Goal: Transaction & Acquisition: Book appointment/travel/reservation

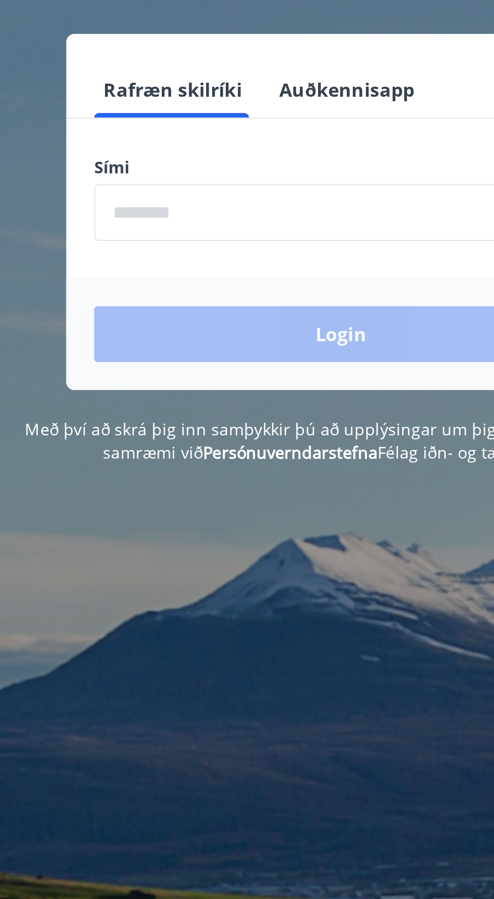
click at [240, 260] on input "phone" at bounding box center [247, 255] width 214 height 25
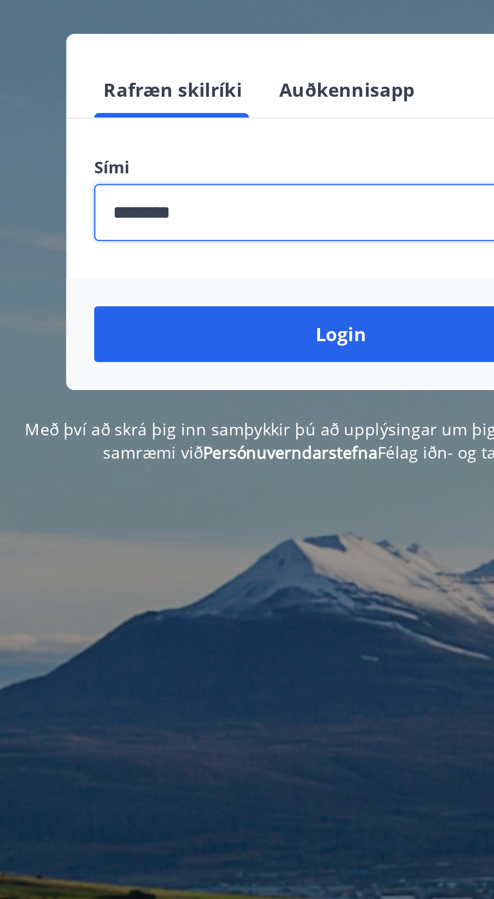
type input "********"
click at [140, 296] on button "Login" at bounding box center [247, 308] width 214 height 24
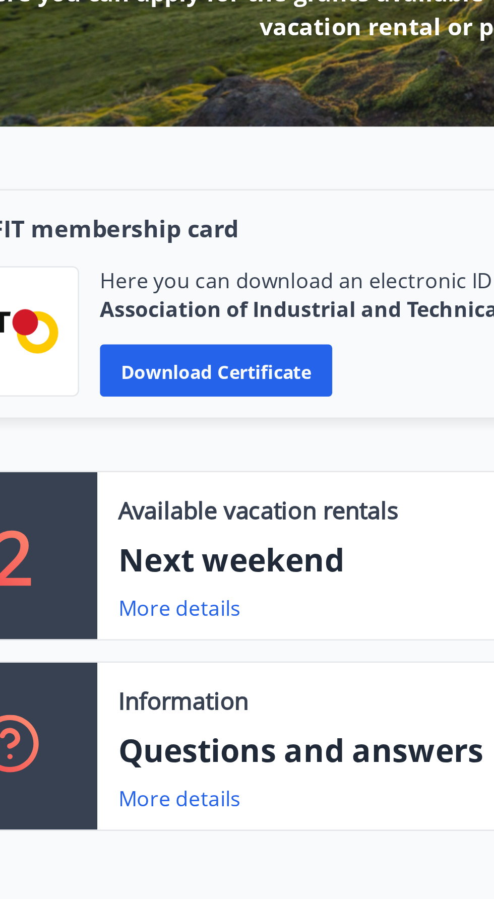
scroll to position [1, 0]
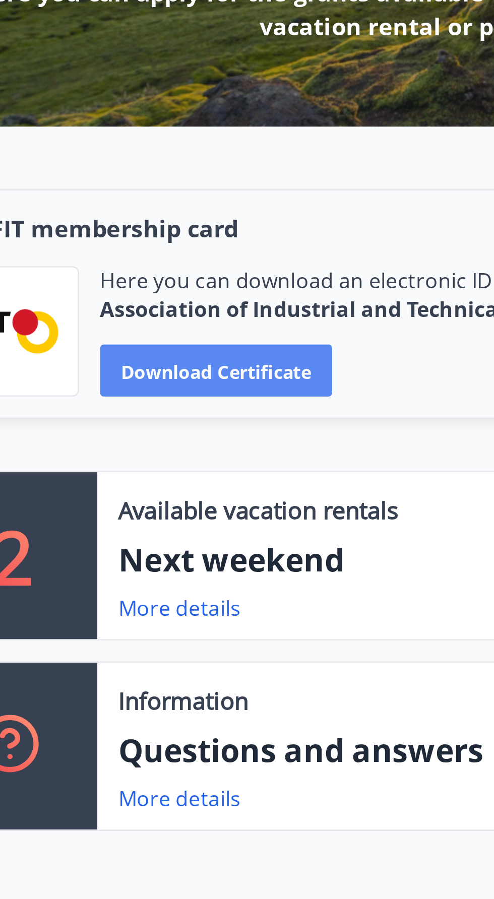
click at [140, 319] on font "Download certificate" at bounding box center [124, 320] width 74 height 10
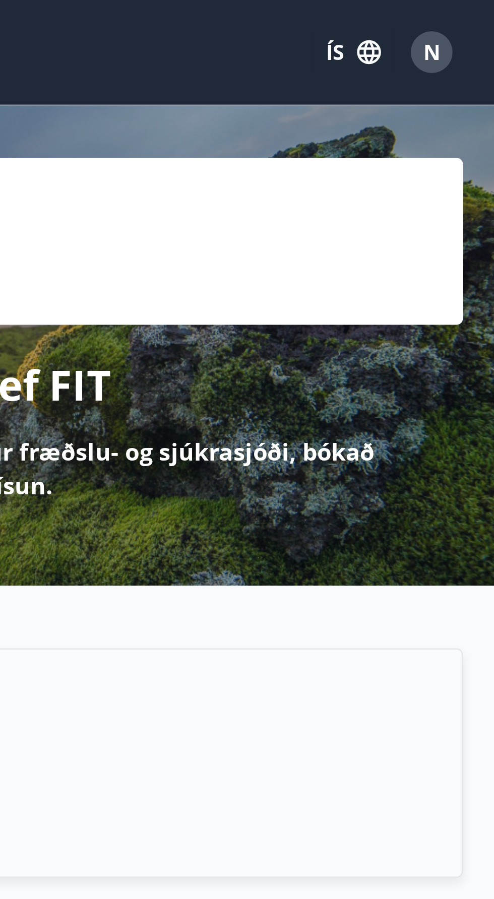
click at [443, 20] on icon "button" at bounding box center [445, 20] width 9 height 9
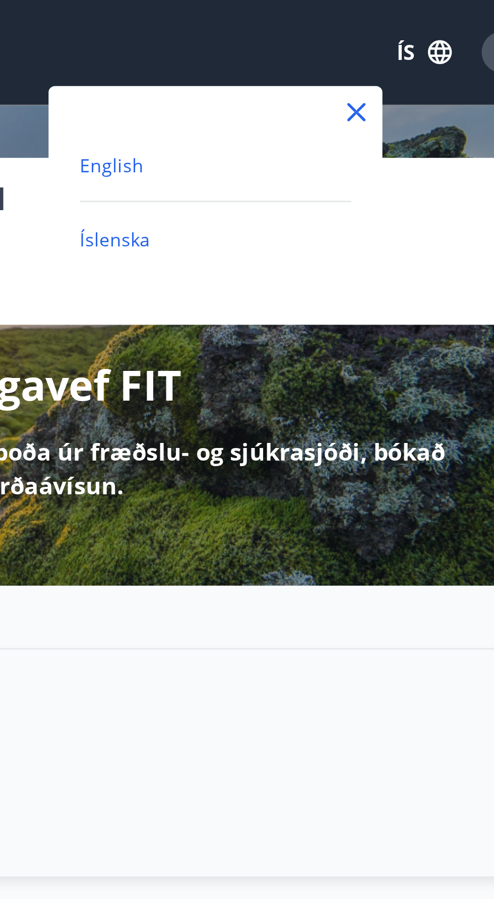
click at [314, 59] on span "English" at bounding box center [318, 64] width 25 height 10
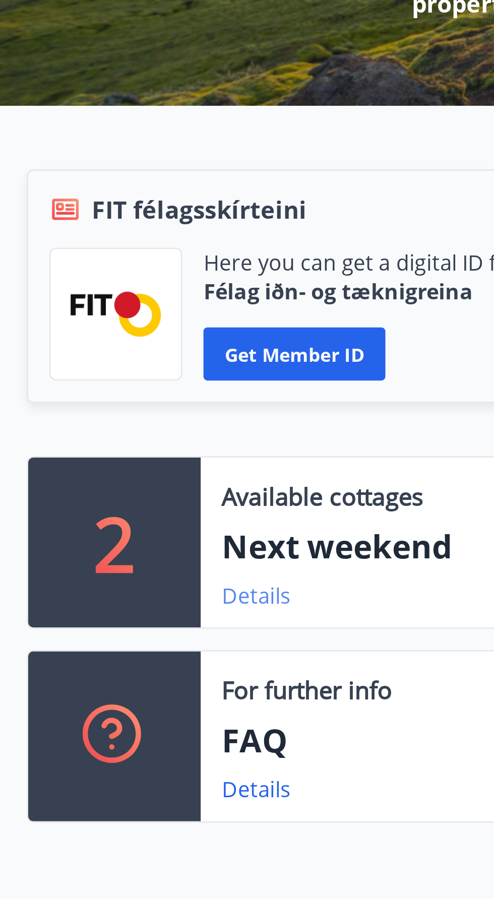
click at [99, 412] on link "Details" at bounding box center [99, 412] width 26 height 11
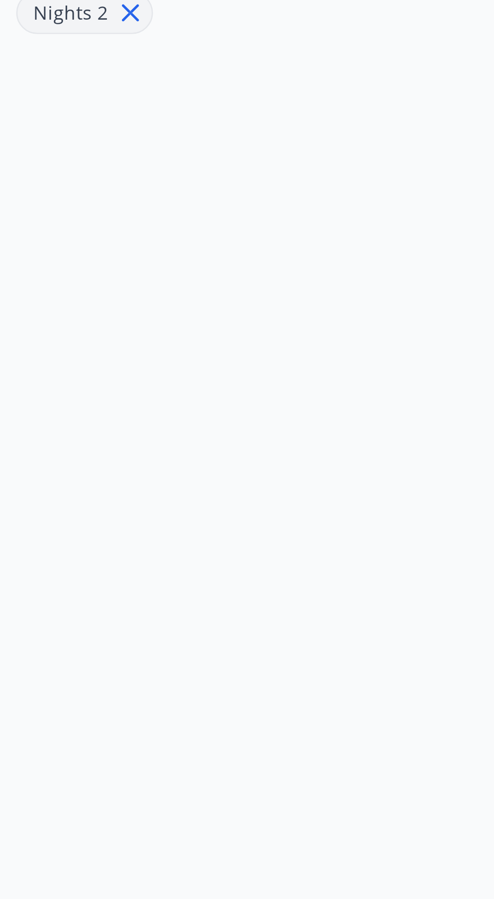
type input "*"
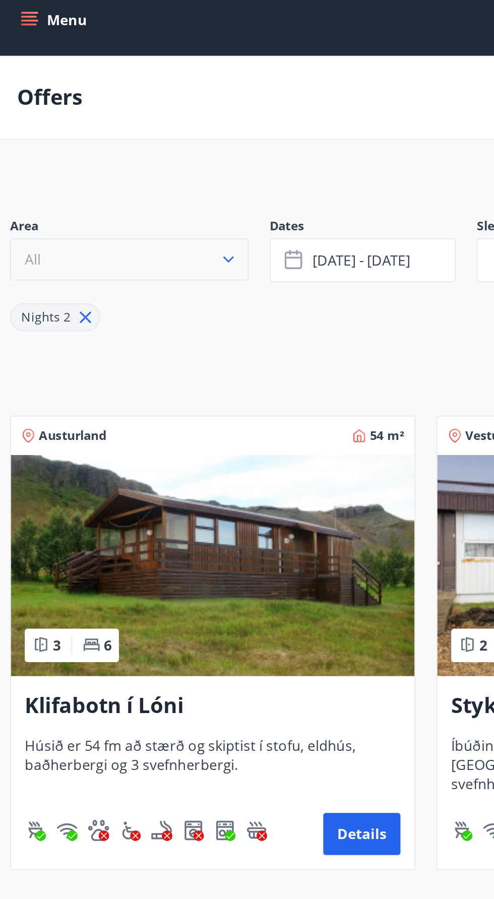
click at [134, 151] on button "All" at bounding box center [76, 158] width 137 height 24
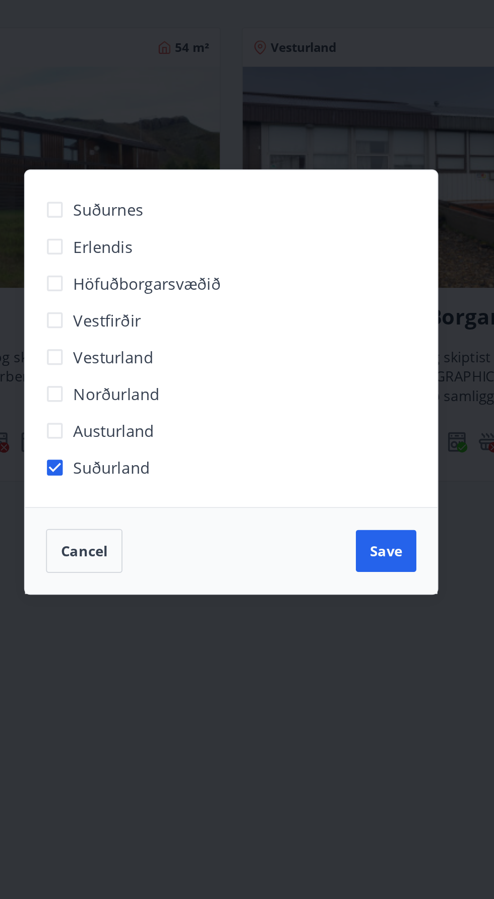
scroll to position [31, 0]
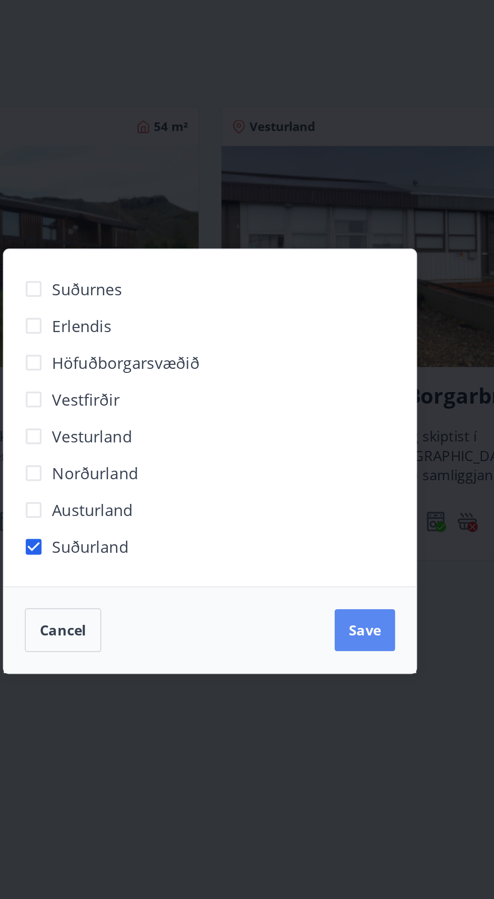
click at [349, 552] on button "Save" at bounding box center [335, 547] width 35 height 24
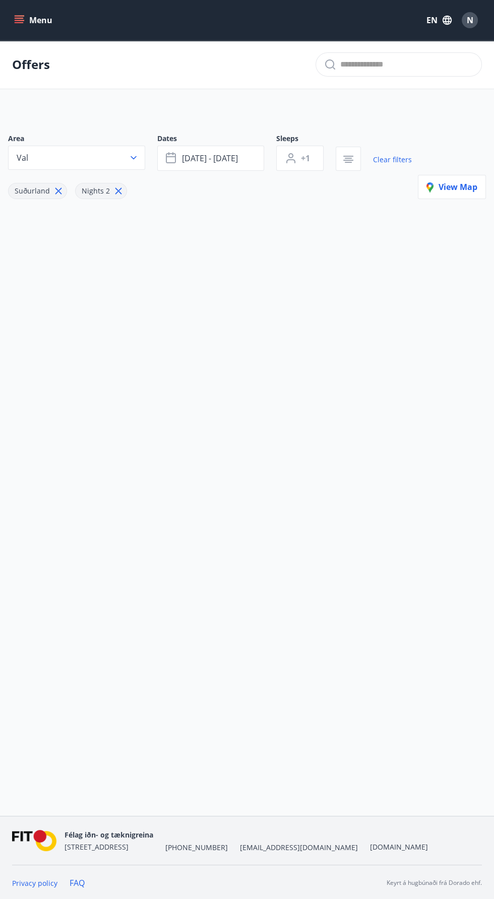
scroll to position [6, 0]
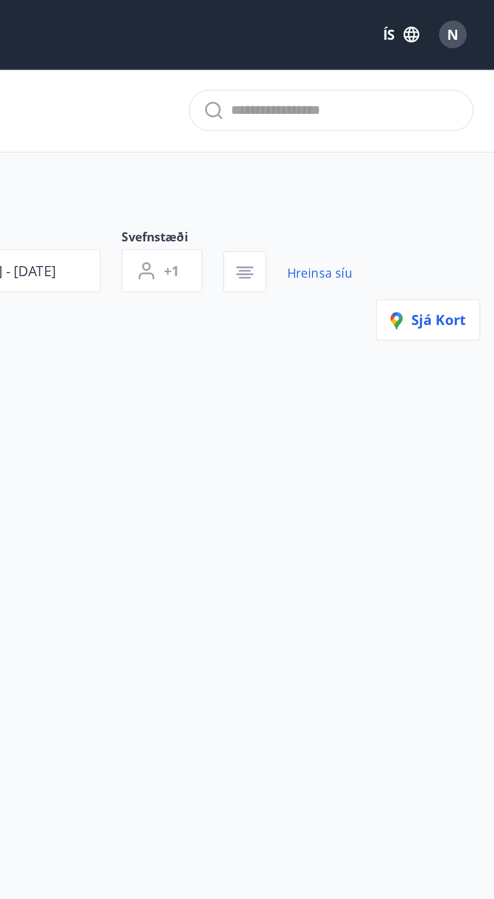
click at [446, 20] on icon "button" at bounding box center [445, 20] width 9 height 9
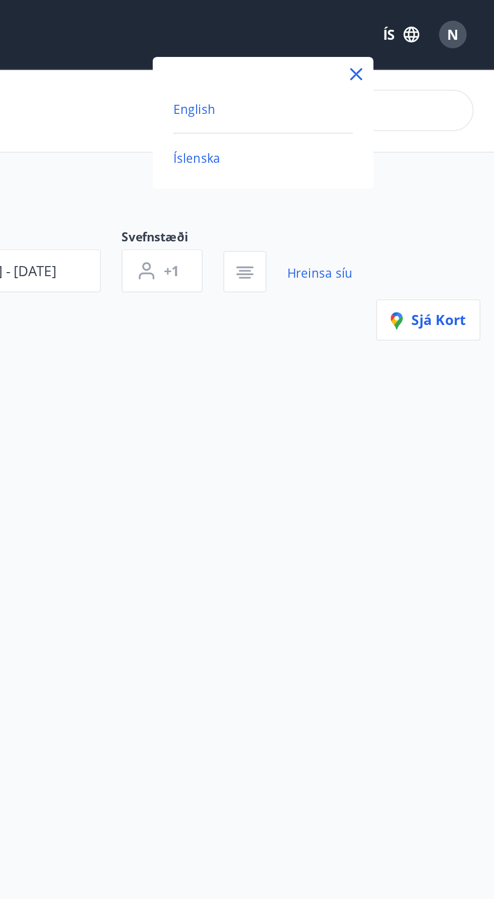
click at [328, 64] on span "English" at bounding box center [318, 64] width 25 height 10
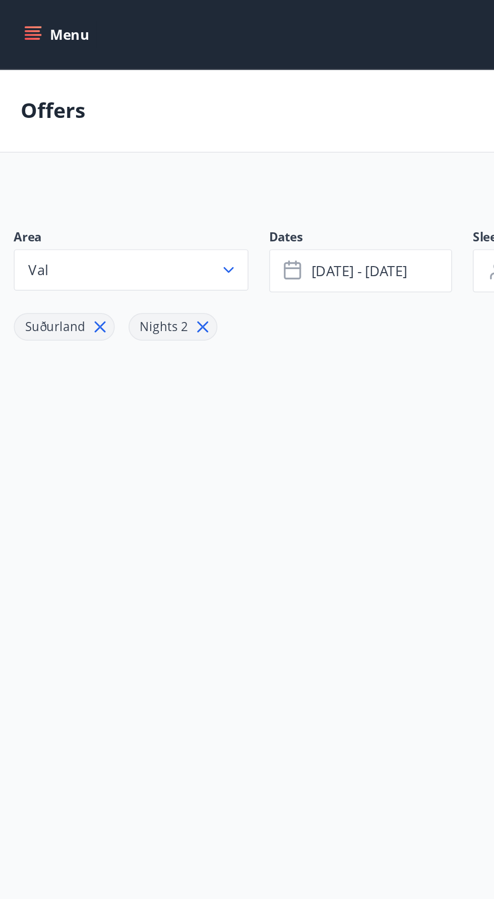
click at [17, 21] on icon "menu" at bounding box center [19, 20] width 10 height 10
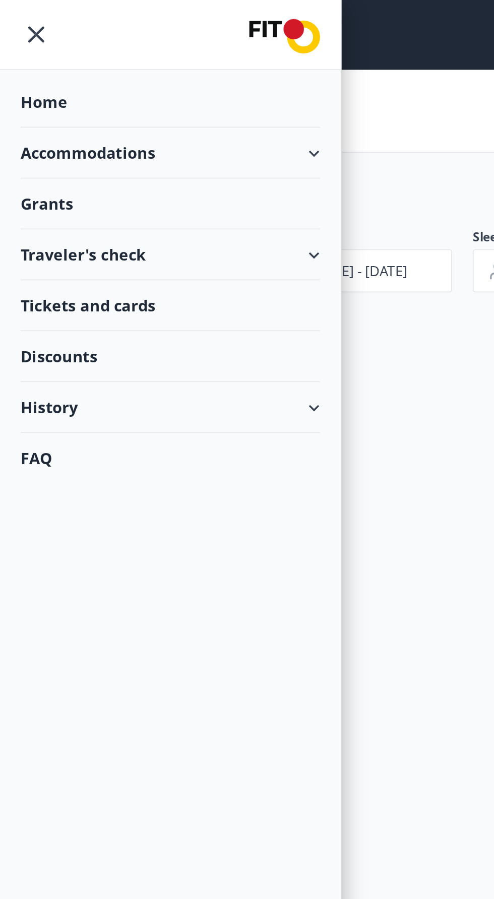
click at [166, 85] on div "Accommodations" at bounding box center [99, 90] width 175 height 30
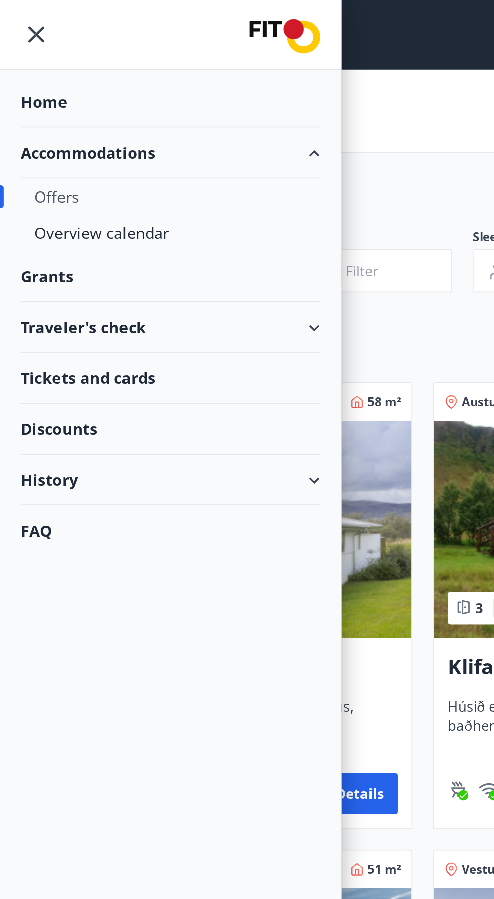
type input "*"
click at [49, 278] on div "History" at bounding box center [99, 281] width 175 height 30
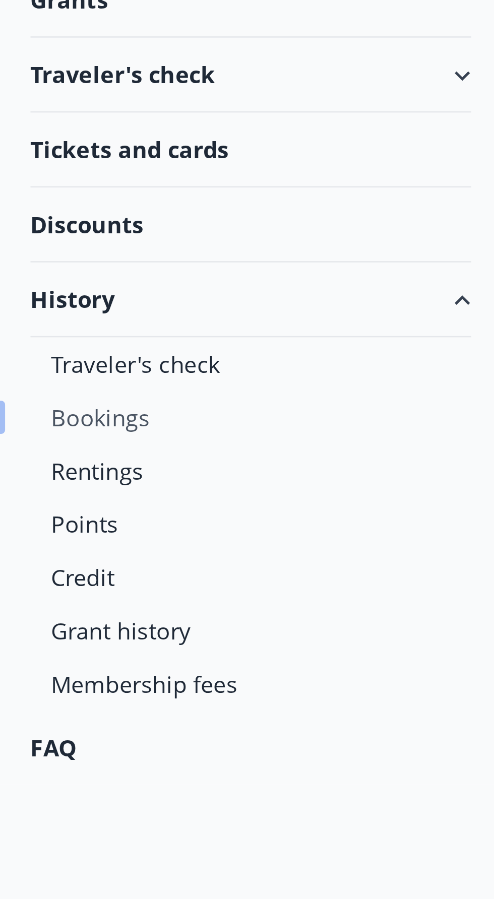
click at [43, 321] on div "Bookings" at bounding box center [99, 326] width 159 height 21
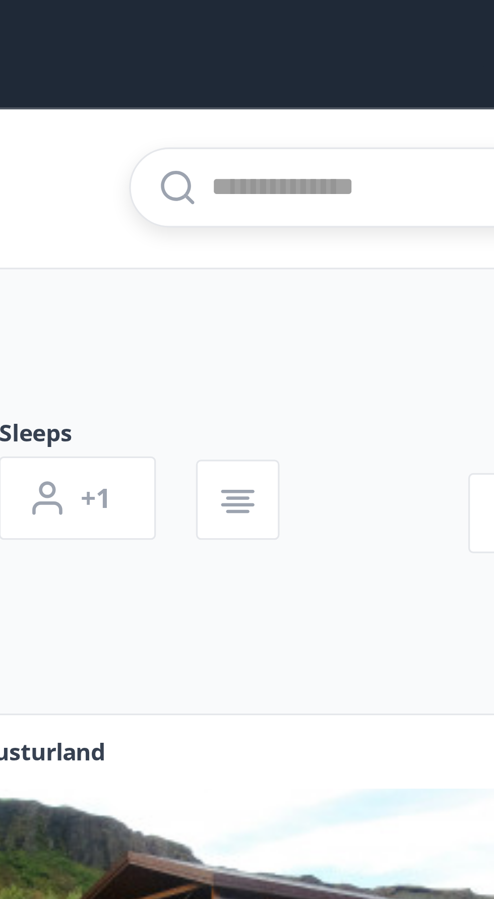
paste input "**********"
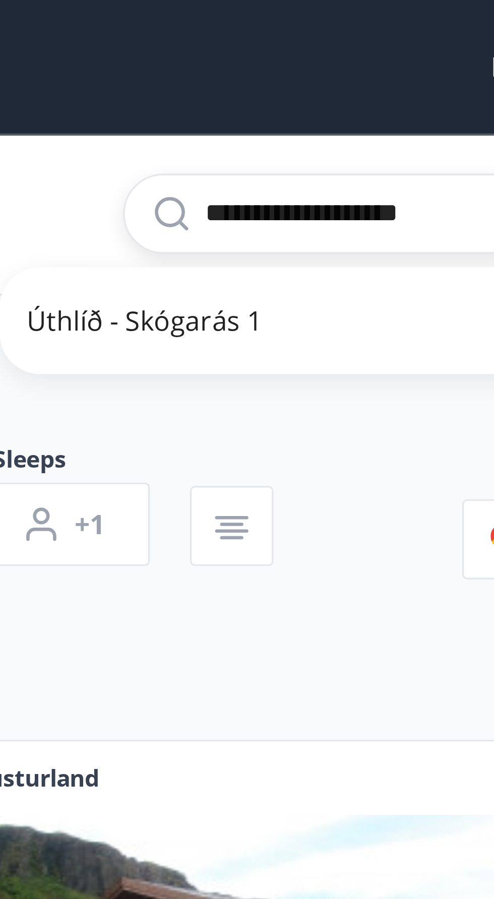
type input "**********"
click at [333, 101] on span "Úthlíð - Skógarás 1" at bounding box center [361, 97] width 150 height 12
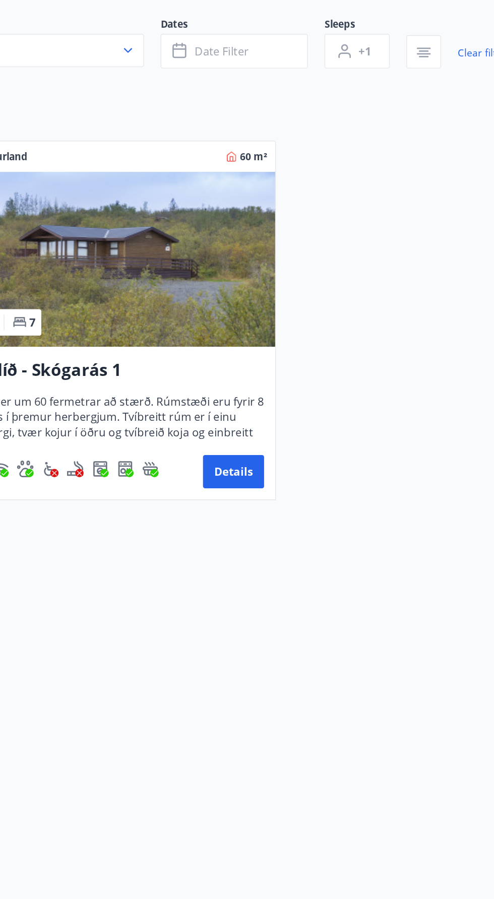
scroll to position [1, 0]
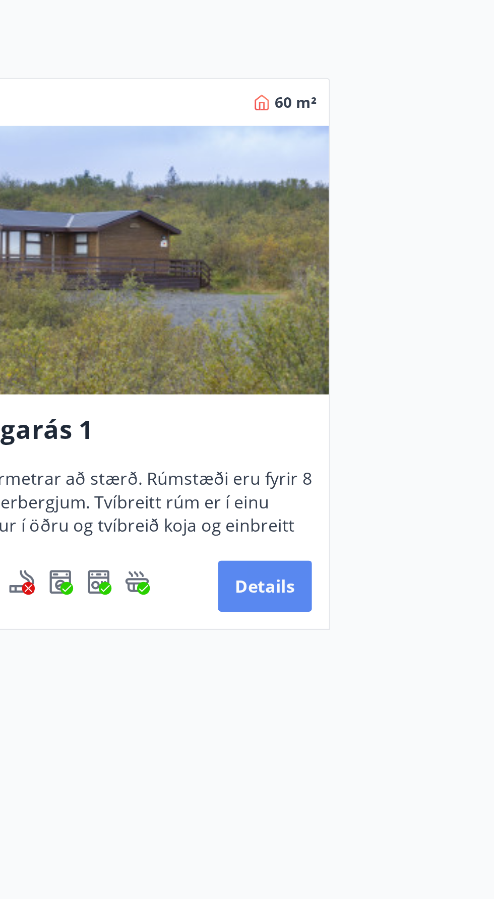
click at [219, 464] on button "Details" at bounding box center [210, 462] width 44 height 24
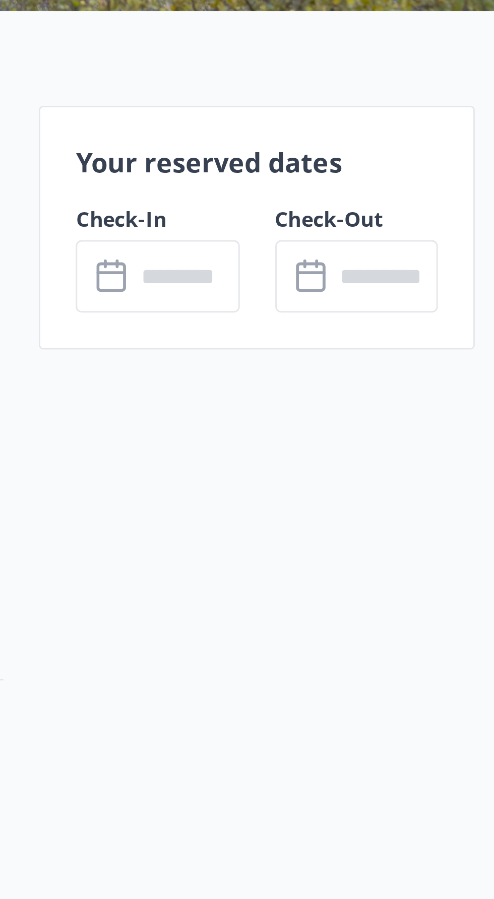
click at [385, 392] on input "text" at bounding box center [383, 392] width 36 height 25
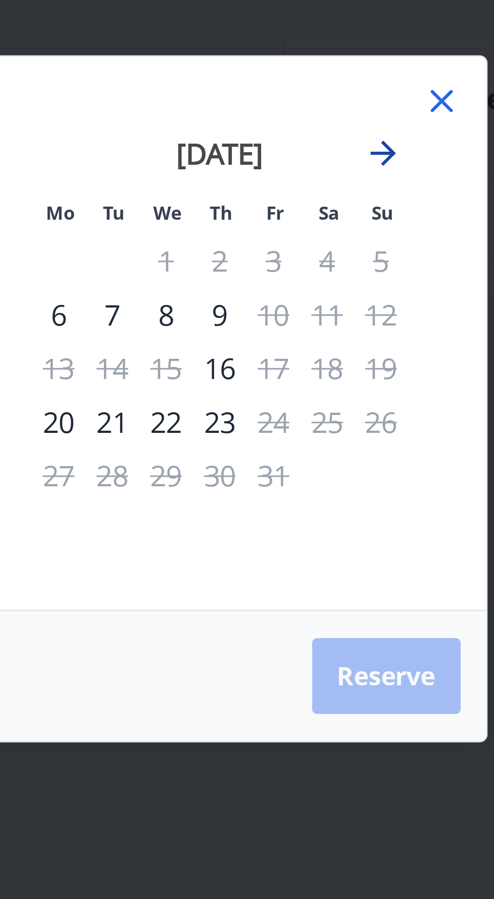
click at [367, 370] on icon "Move forward to switch to the next month." at bounding box center [365, 371] width 12 height 12
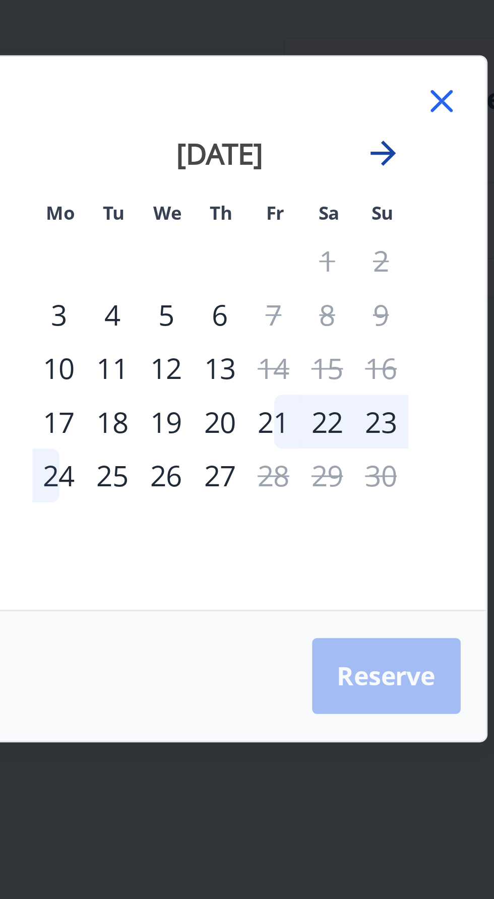
click at [363, 368] on icon "Move forward to switch to the next month." at bounding box center [365, 371] width 12 height 12
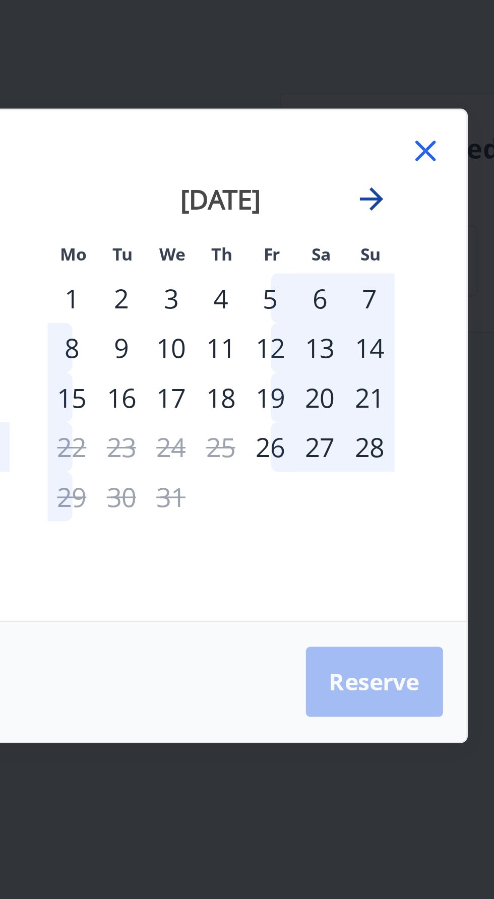
click at [369, 371] on icon "Move forward to switch to the next month." at bounding box center [365, 371] width 12 height 12
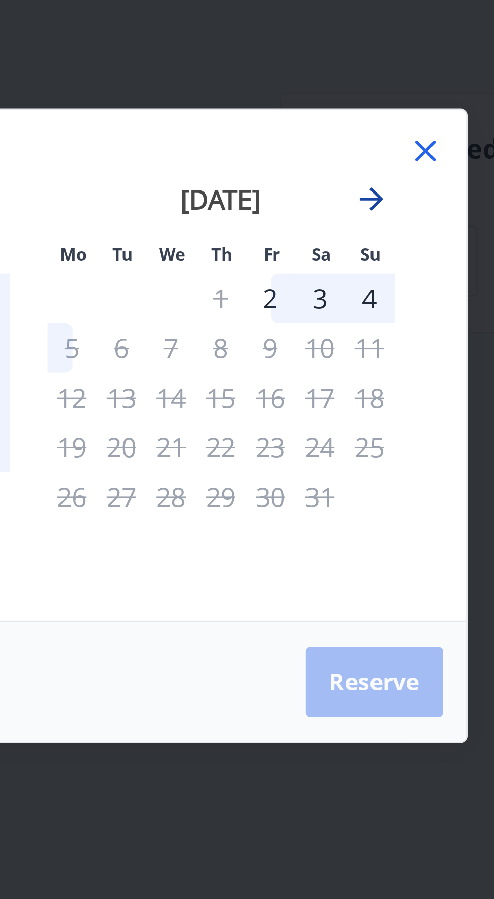
click at [368, 371] on icon "Move forward to switch to the next month." at bounding box center [365, 371] width 12 height 12
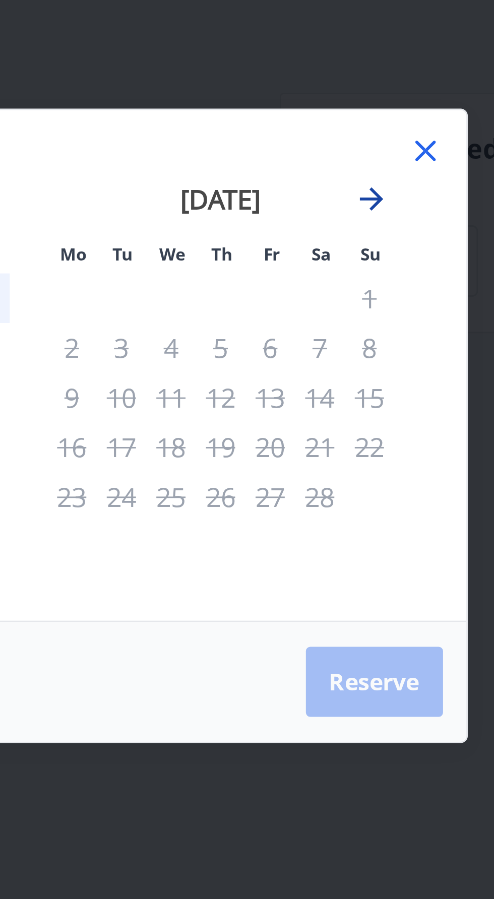
click at [364, 372] on icon "Move forward to switch to the next month." at bounding box center [365, 371] width 12 height 12
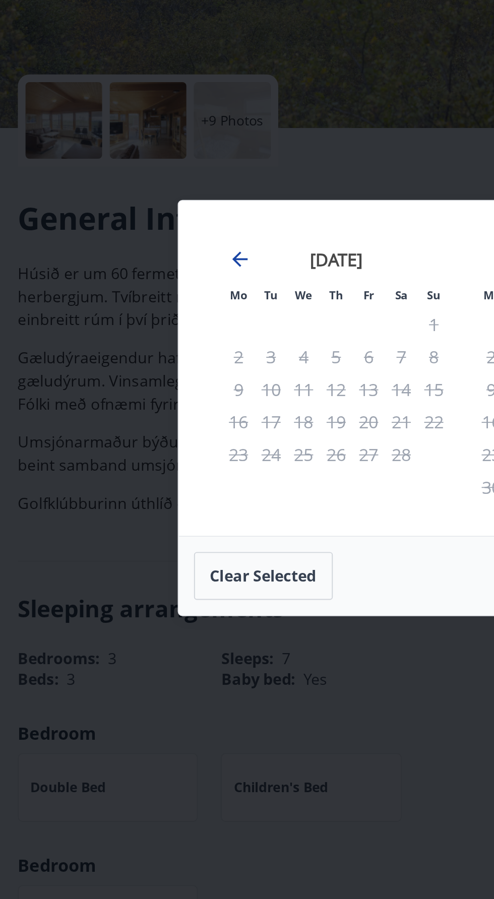
click at [128, 370] on icon "Move backward to switch to the previous month." at bounding box center [129, 371] width 12 height 12
click at [115, 361] on div "January 2026 1 2 3 4 5 6 7 8 9 10 11 12 13 14 15 16 17 18 19 20 21 22 23 24 25 …" at bounding box center [179, 435] width 133 height 165
click at [127, 371] on icon "Move backward to switch to the previous month." at bounding box center [129, 371] width 12 height 12
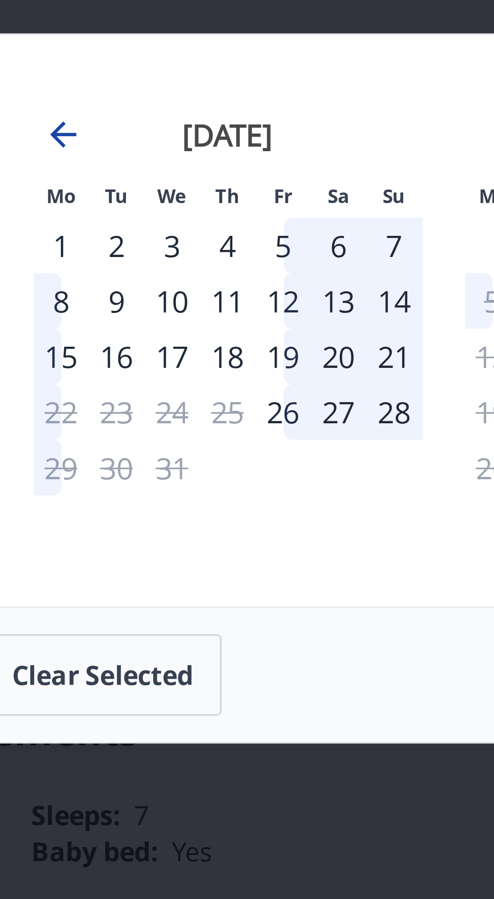
click at [124, 377] on icon "Move backward to switch to the previous month." at bounding box center [129, 371] width 12 height 12
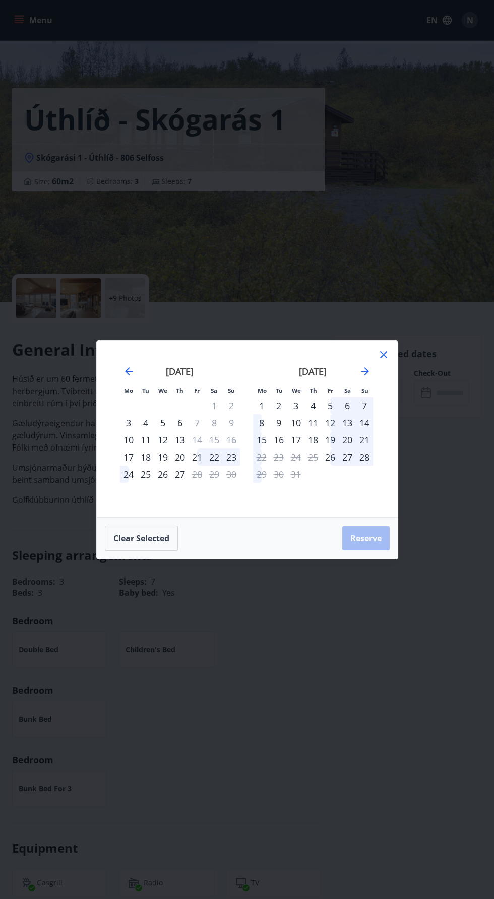
click at [303, 668] on div "Mo Tu We Th Fr Sa Su Mo Tu We Th Fr Sa Su October 2025 1 2 3 4 5 6 7 8 9 10 11 …" at bounding box center [247, 449] width 494 height 899
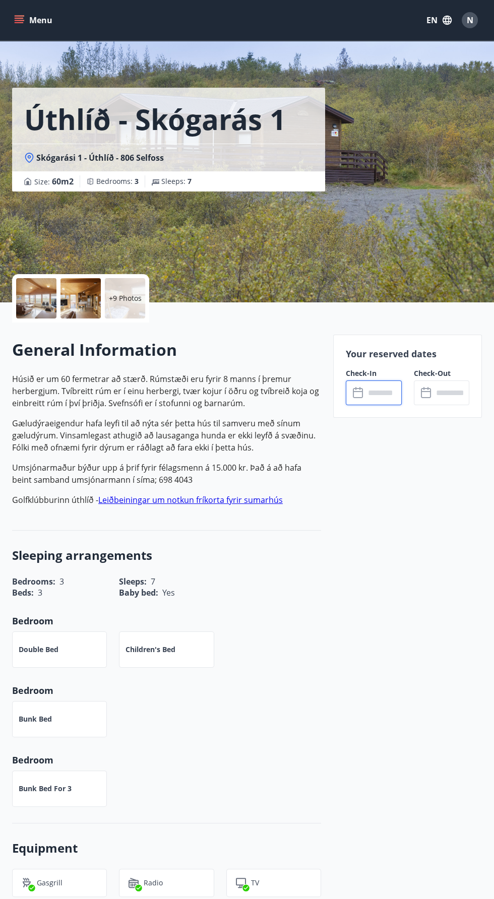
click at [19, 20] on icon "menu" at bounding box center [20, 20] width 11 height 1
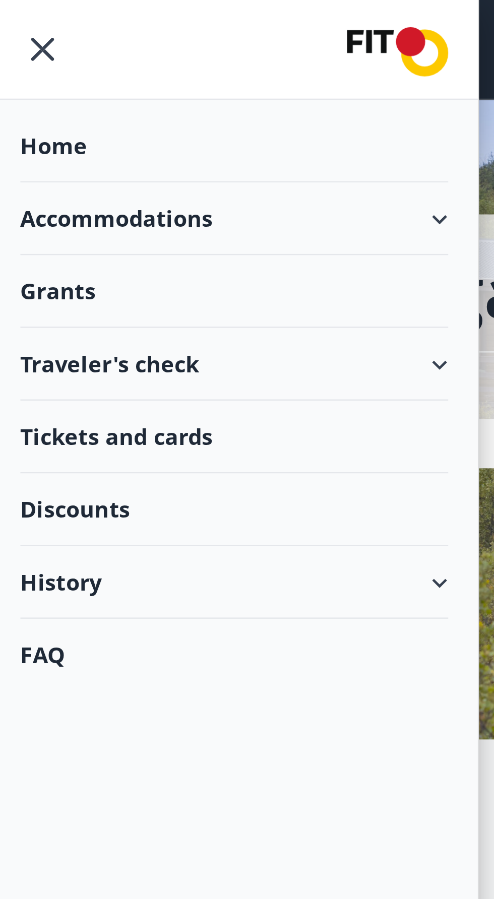
click at [35, 90] on div "Accommodations" at bounding box center [99, 90] width 175 height 30
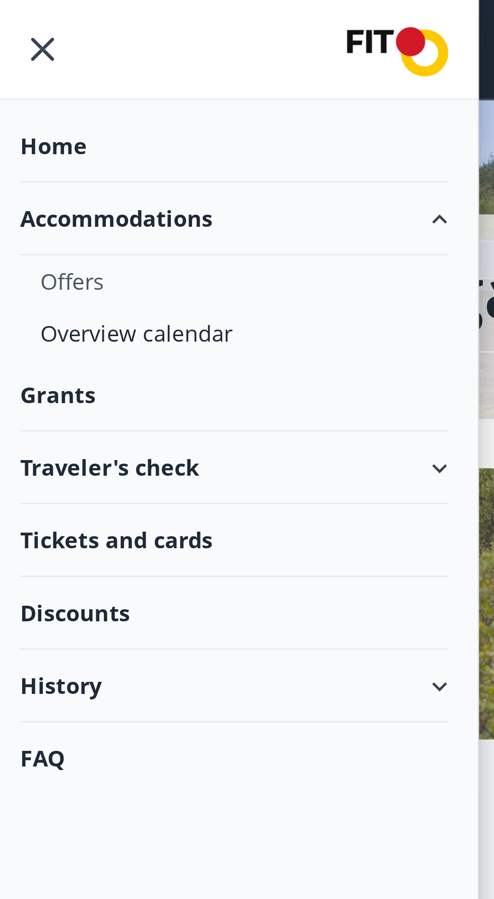
click at [114, 112] on div "Offers" at bounding box center [99, 114] width 159 height 21
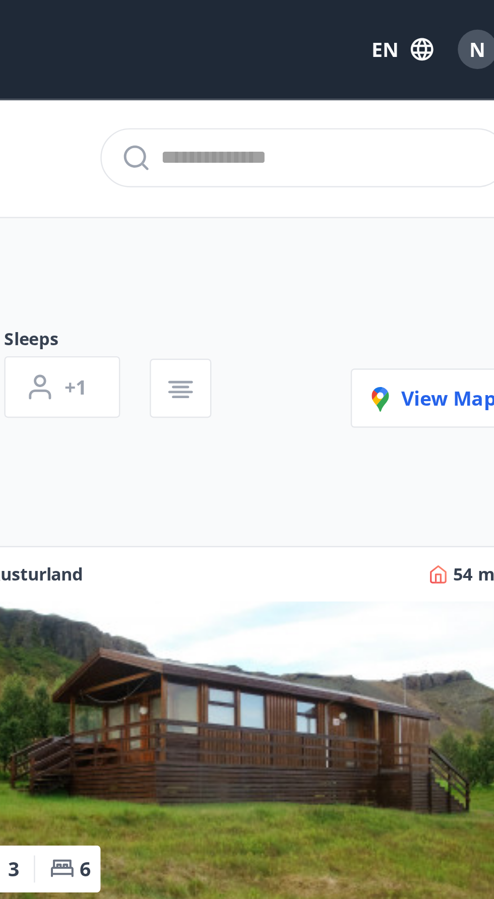
click at [456, 58] on input "text" at bounding box center [406, 64] width 133 height 16
paste input "**********"
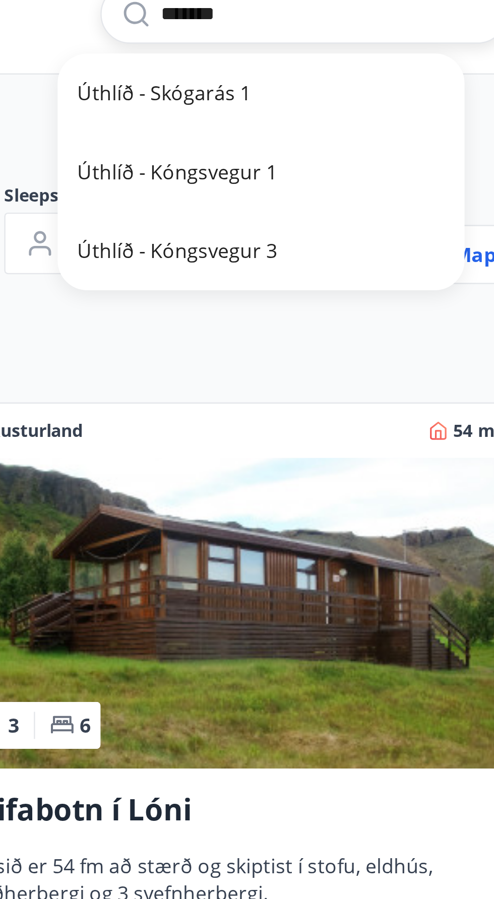
click at [372, 124] on span "Úthlíð - Kóngsvegur 1" at bounding box center [381, 129] width 150 height 12
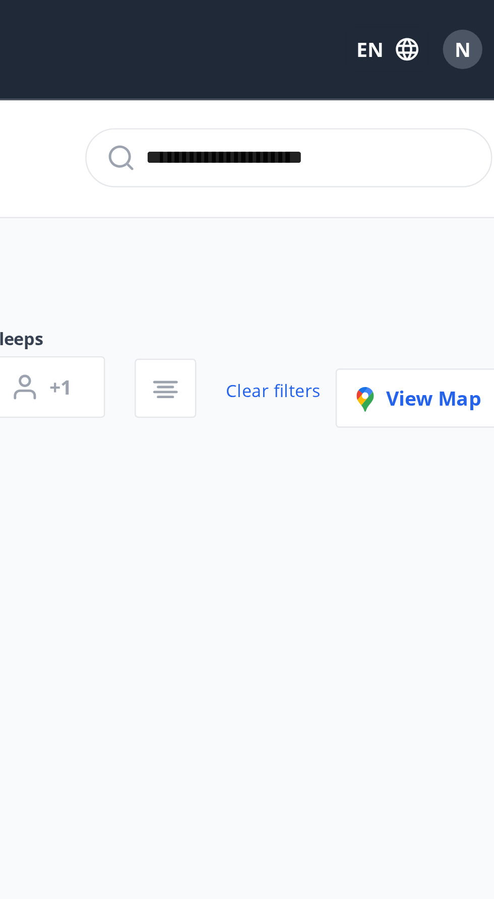
click at [454, 67] on input "**********" at bounding box center [406, 64] width 133 height 16
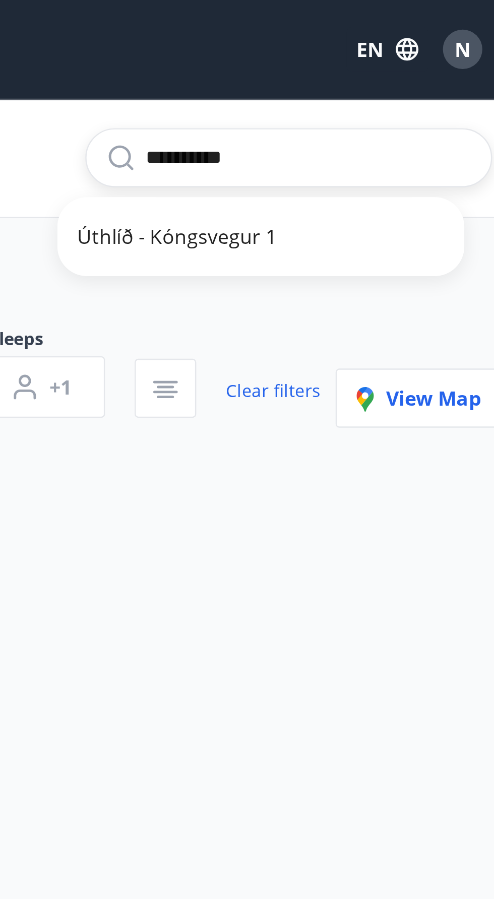
type input "********"
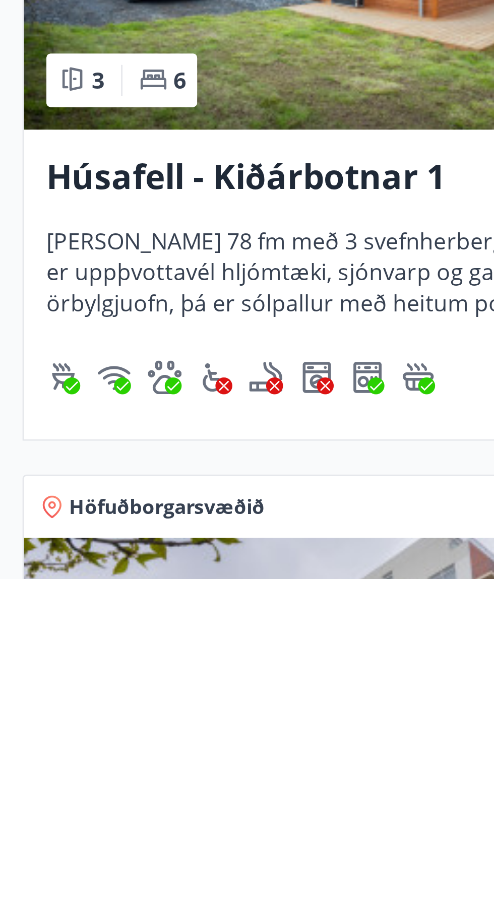
scroll to position [454, 0]
click at [9, 815] on div "Húsafell - Kiðárbotnar 1 Húsið er 78 fm með 3 svefnherbergum. Í húsinu er uppþv…" at bounding box center [125, 793] width 232 height 111
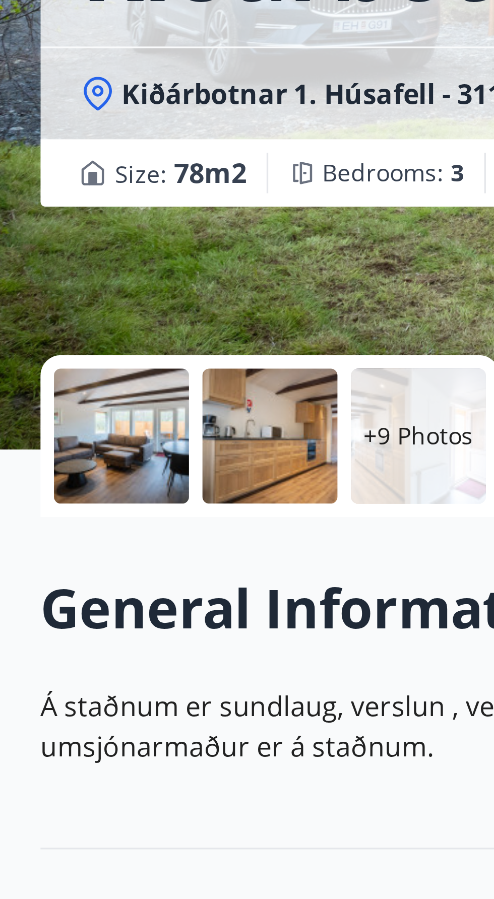
click at [31, 300] on div at bounding box center [36, 298] width 40 height 40
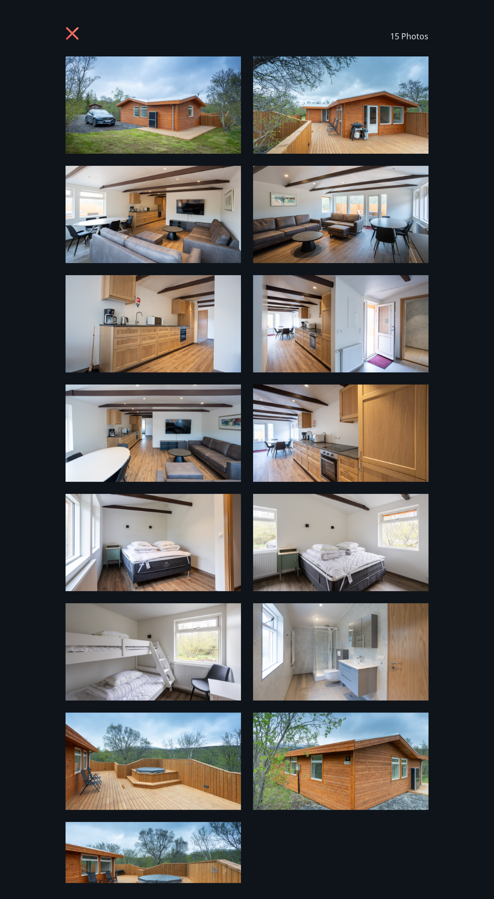
click at [126, 540] on img at bounding box center [153, 542] width 175 height 97
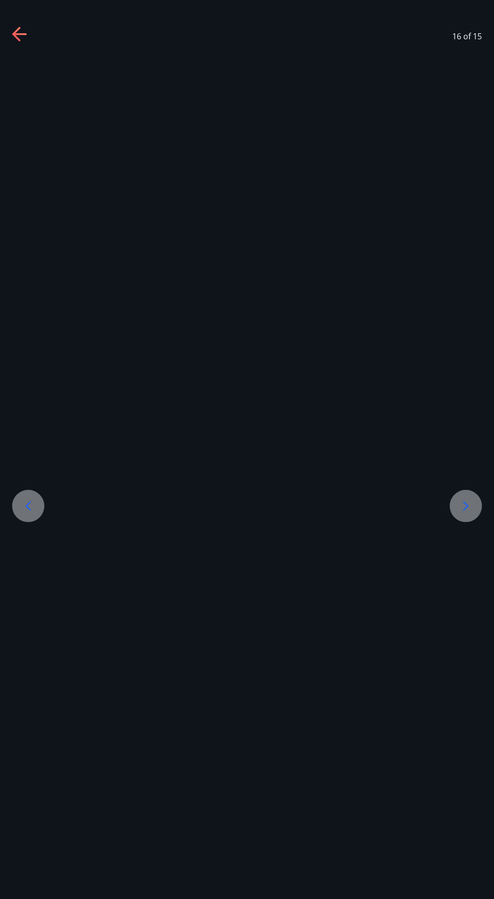
click at [465, 514] on icon at bounding box center [466, 506] width 16 height 16
click at [31, 514] on icon at bounding box center [28, 506] width 16 height 16
click at [28, 514] on icon at bounding box center [28, 506] width 16 height 16
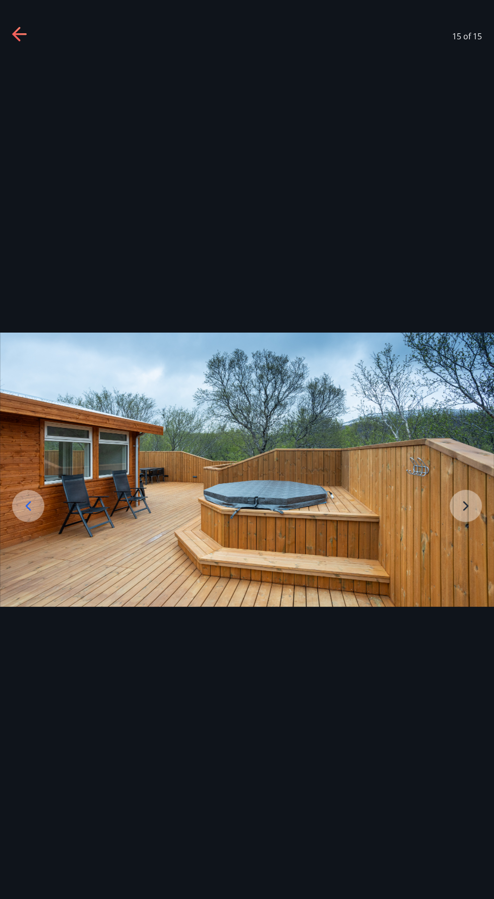
click at [25, 562] on img at bounding box center [247, 470] width 494 height 274
click at [466, 538] on img at bounding box center [247, 470] width 494 height 274
click at [464, 535] on img at bounding box center [247, 470] width 494 height 274
click at [463, 533] on img at bounding box center [247, 470] width 494 height 274
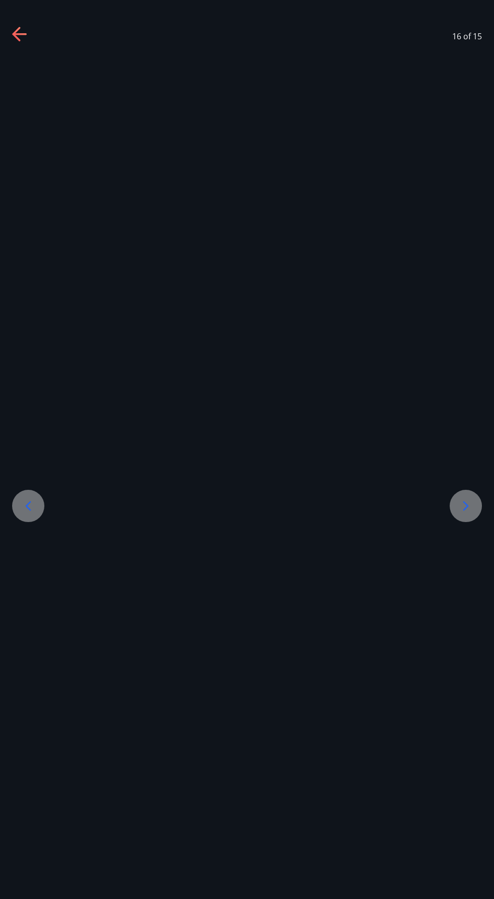
click at [19, 34] on icon at bounding box center [19, 34] width 14 height 2
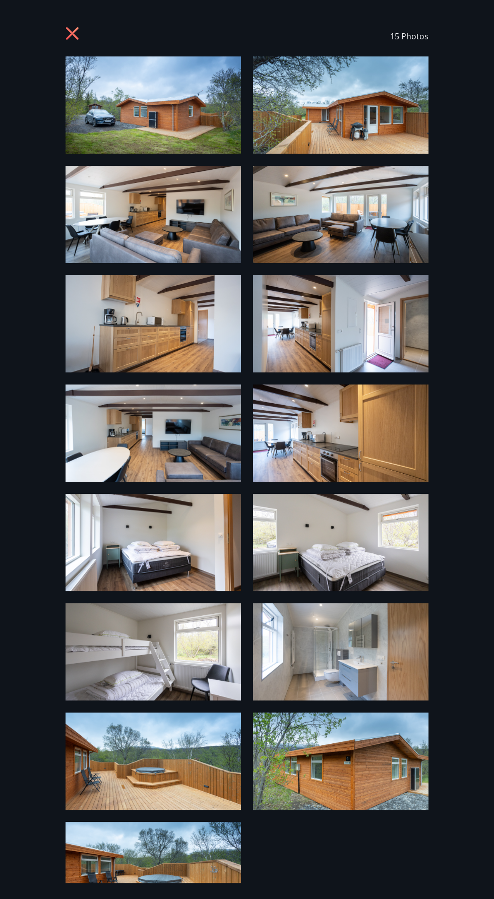
click at [142, 119] on img at bounding box center [153, 104] width 175 height 97
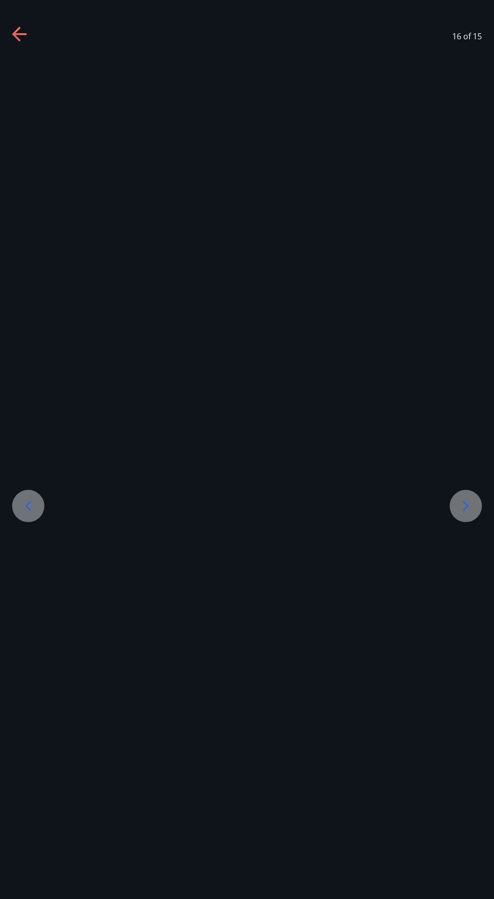
click at [20, 34] on icon at bounding box center [19, 34] width 14 height 2
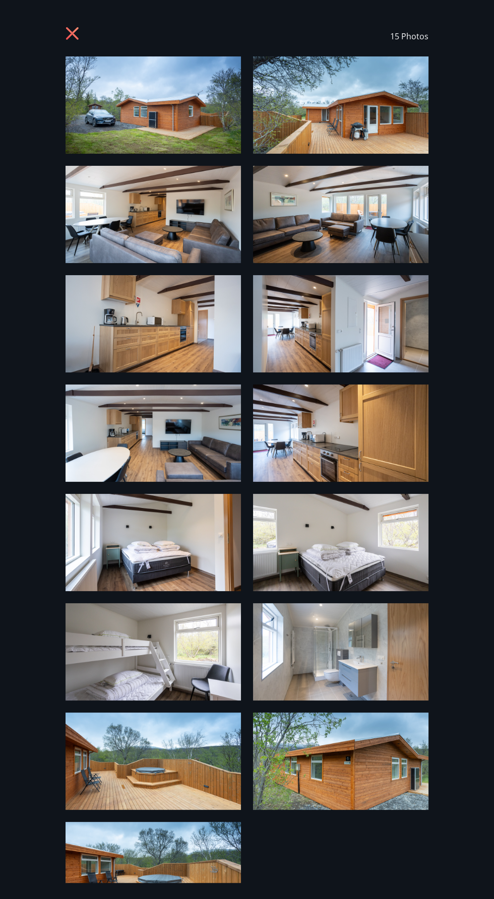
click at [69, 34] on icon at bounding box center [74, 35] width 16 height 16
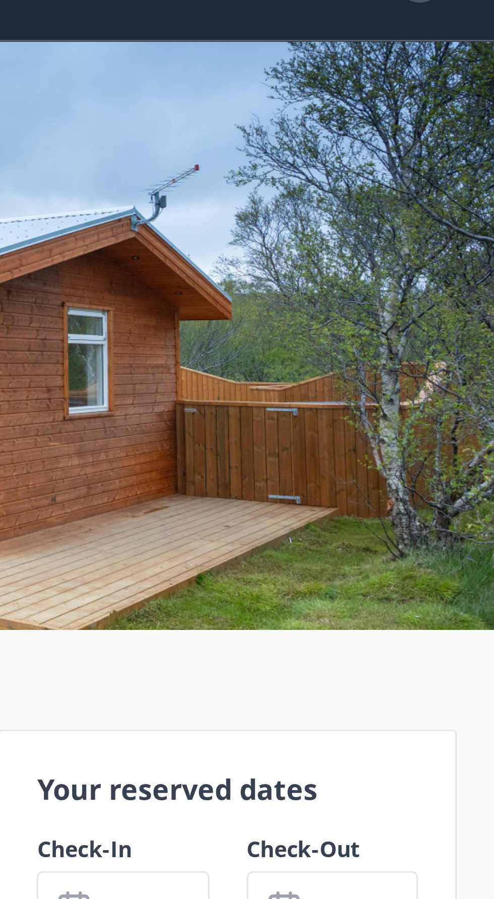
scroll to position [71, 0]
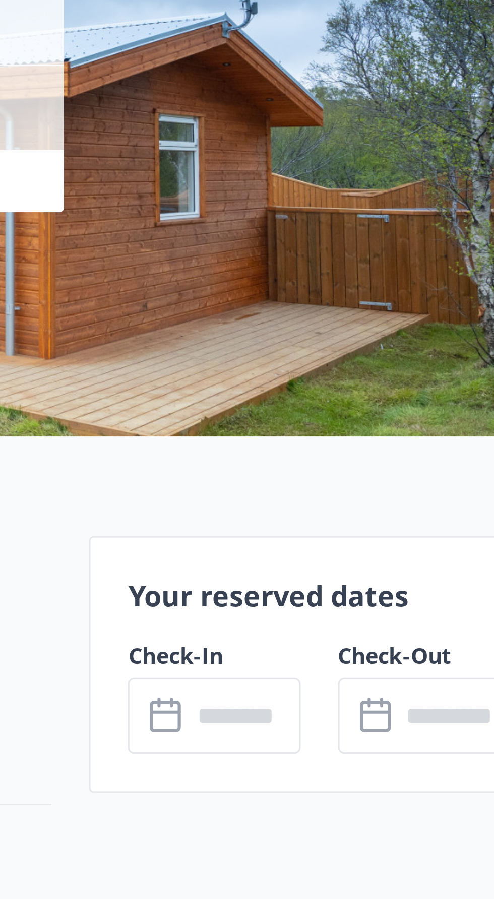
click at [383, 322] on input "text" at bounding box center [383, 321] width 36 height 25
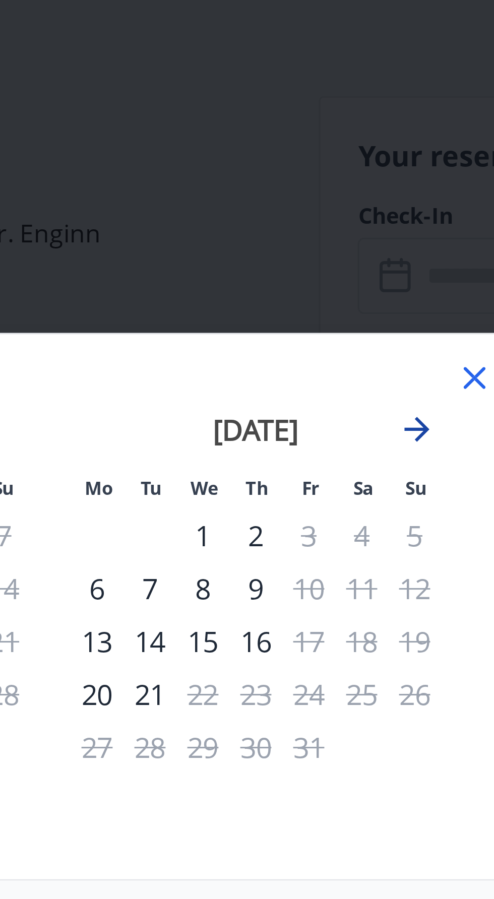
click at [368, 377] on icon "Move forward to switch to the next month." at bounding box center [365, 371] width 12 height 12
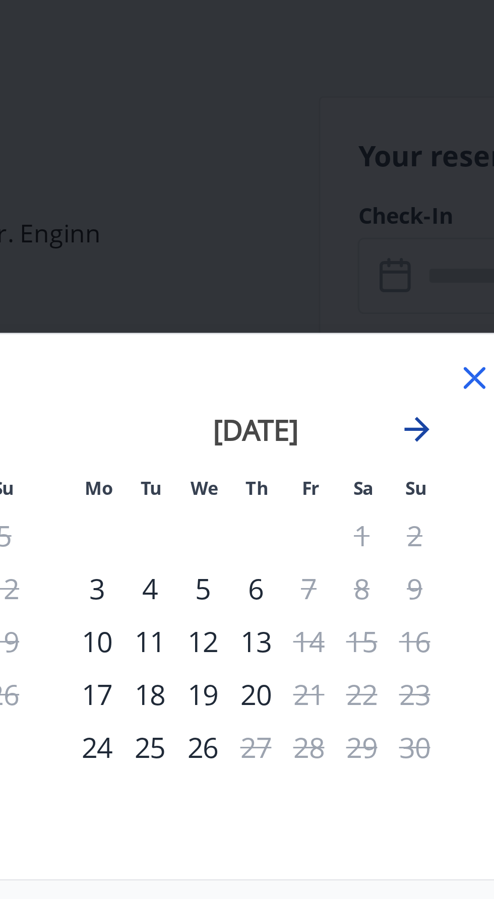
click at [367, 377] on icon "Move forward to switch to the next month." at bounding box center [365, 371] width 12 height 12
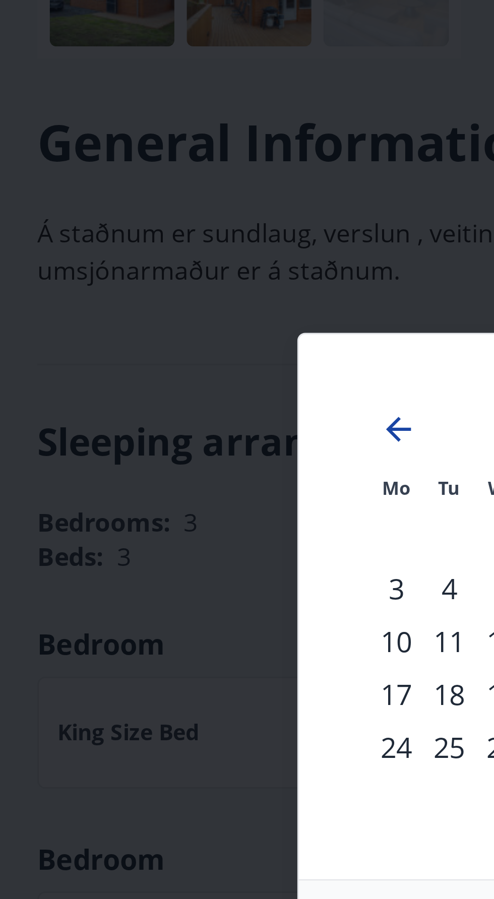
click at [127, 375] on icon "Move backward to switch to the previous month." at bounding box center [129, 371] width 8 height 8
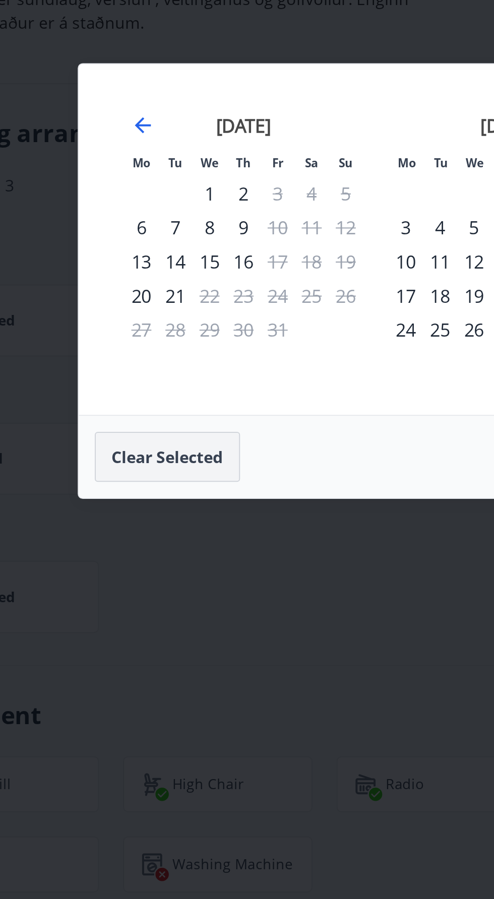
click at [148, 539] on button "Clear selected" at bounding box center [141, 538] width 73 height 25
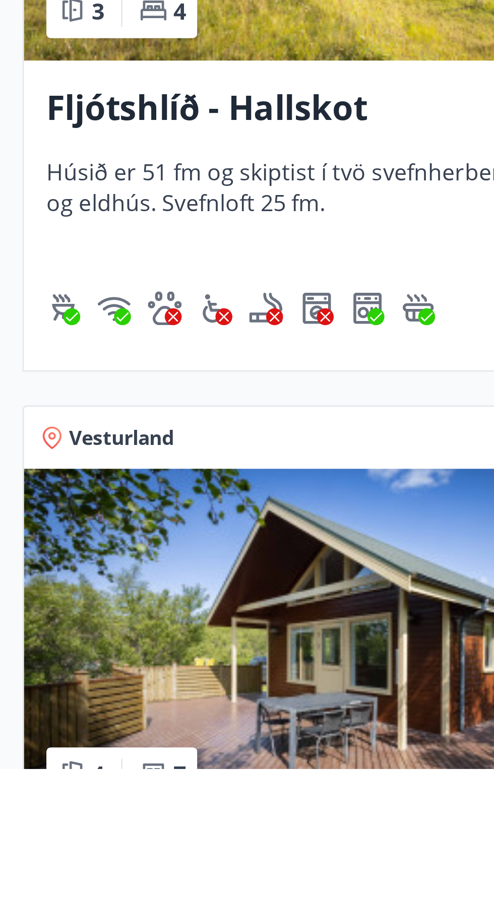
scroll to position [83, 0]
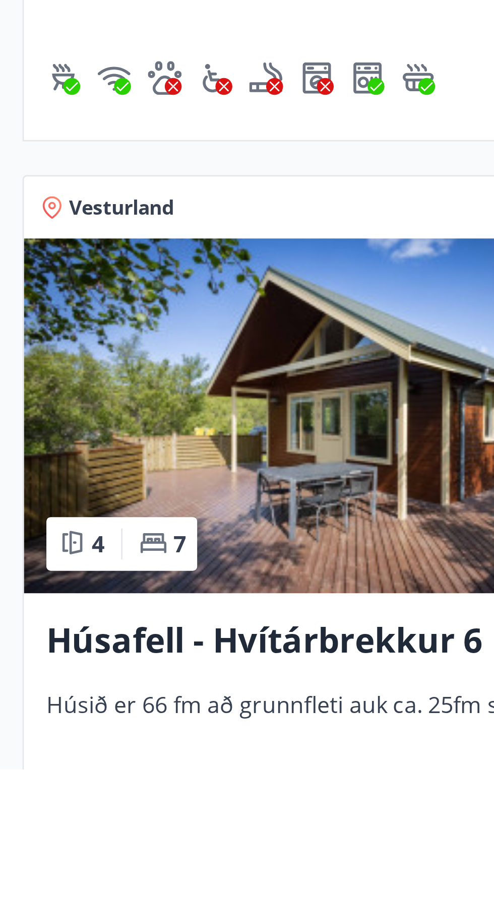
click at [15, 873] on div "Húsafell - Hvítárbrekkur 6 Húsið er 66 fm að grunnfleti auk ca. 25fm svefnlofts…" at bounding box center [125, 891] width 232 height 111
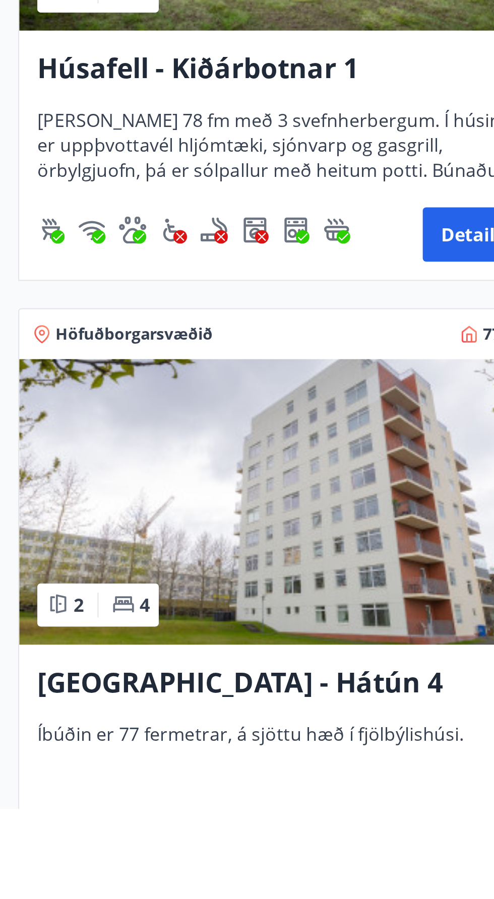
scroll to position [639, 0]
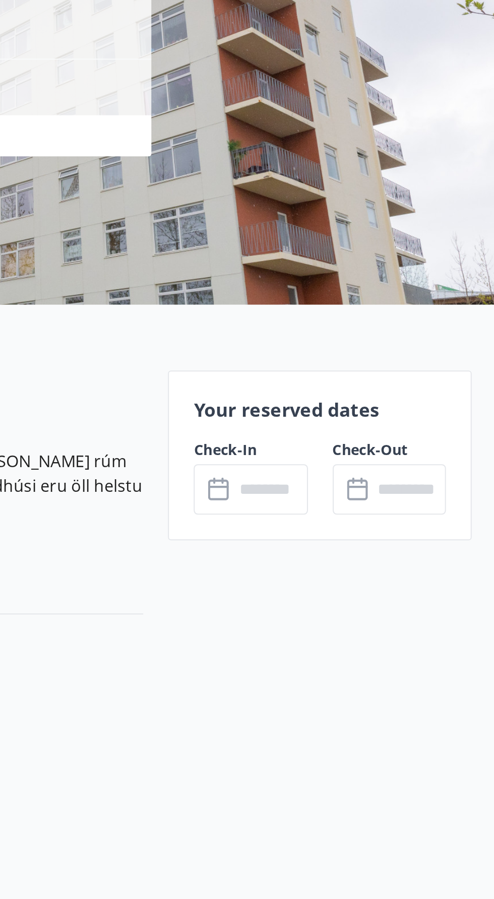
scroll to position [74, 0]
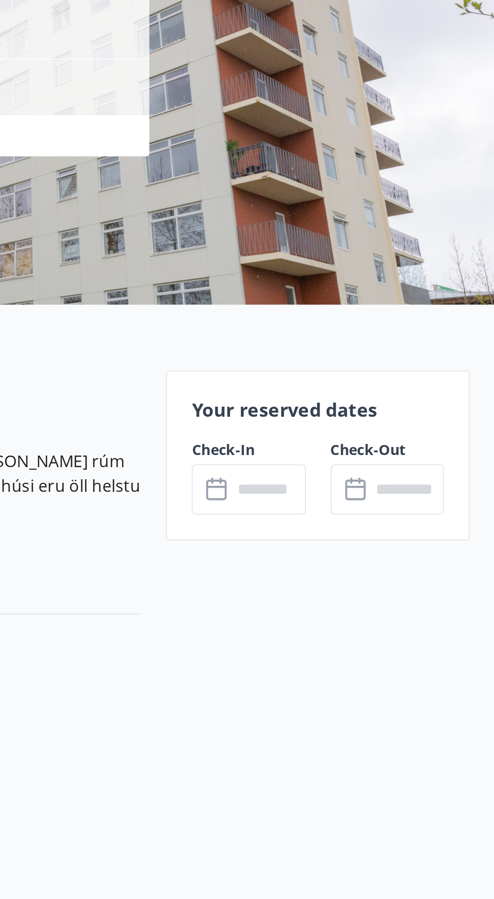
click at [371, 310] on input "text" at bounding box center [383, 319] width 36 height 25
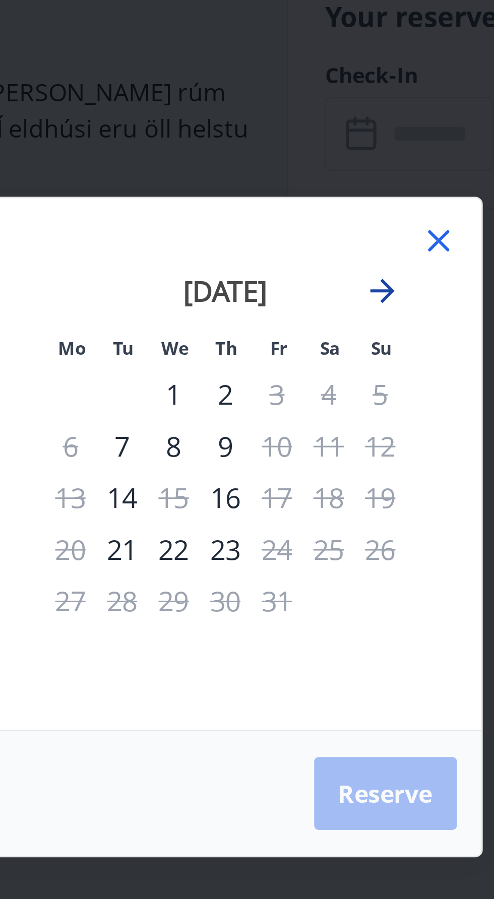
click at [363, 377] on icon "Move forward to switch to the next month." at bounding box center [365, 371] width 12 height 12
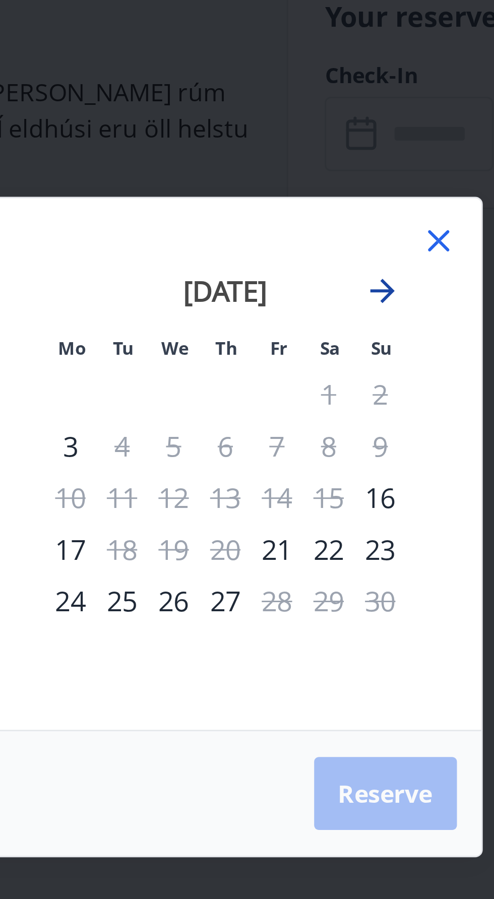
click at [363, 377] on icon "Move forward to switch to the next month." at bounding box center [365, 371] width 12 height 12
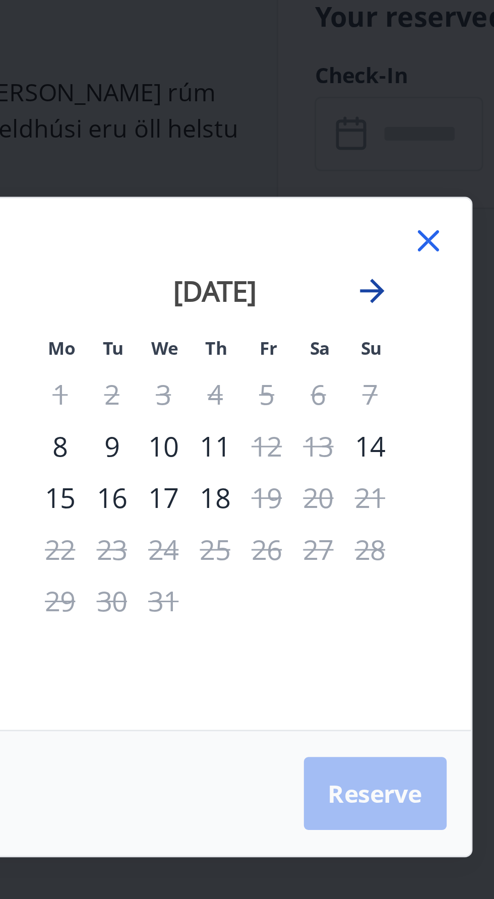
click at [363, 377] on icon "Move forward to switch to the next month." at bounding box center [365, 371] width 12 height 12
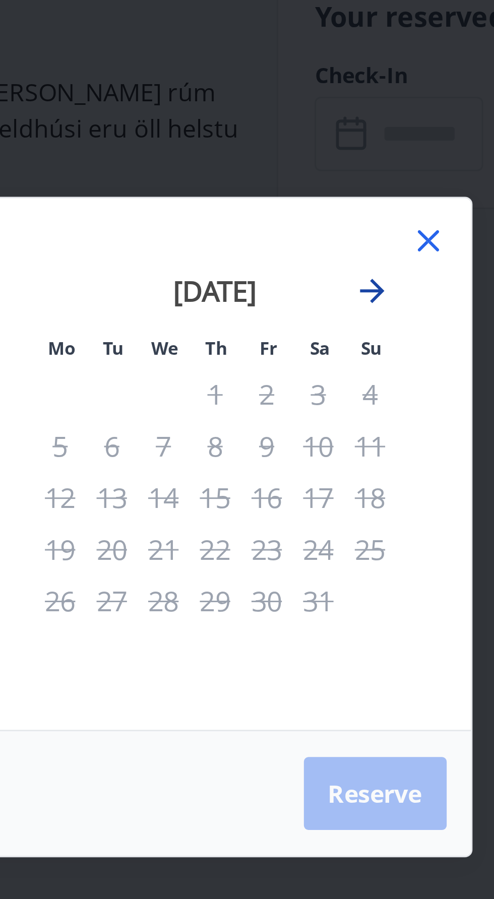
click at [367, 375] on icon "Move forward to switch to the next month." at bounding box center [365, 371] width 8 height 8
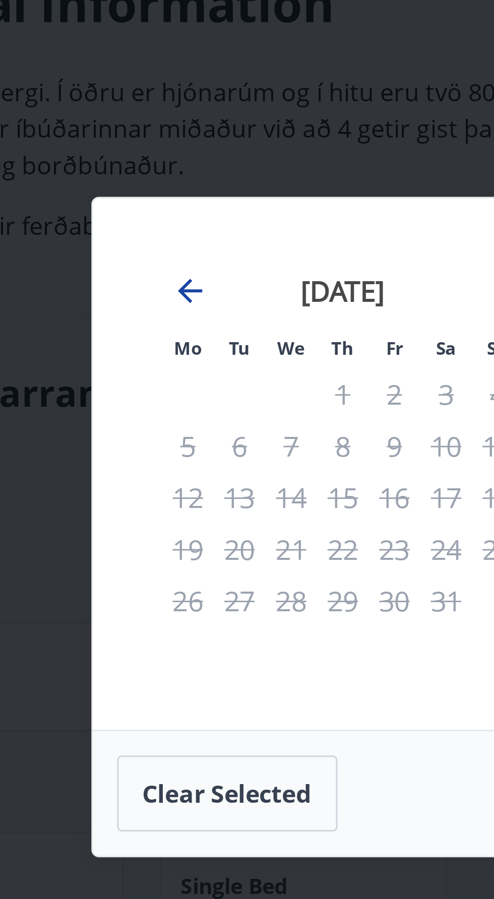
click at [132, 377] on icon "Move backward to switch to the previous month." at bounding box center [129, 371] width 12 height 12
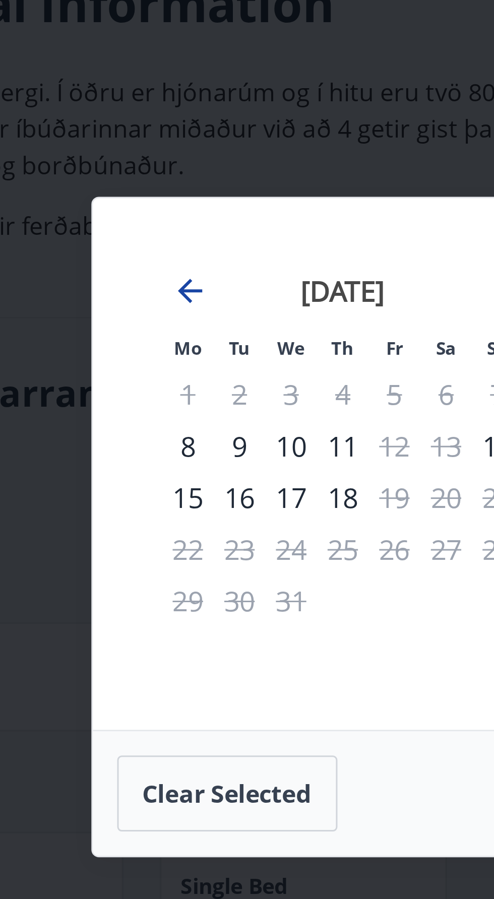
click at [127, 377] on icon "Move backward to switch to the previous month." at bounding box center [129, 371] width 12 height 12
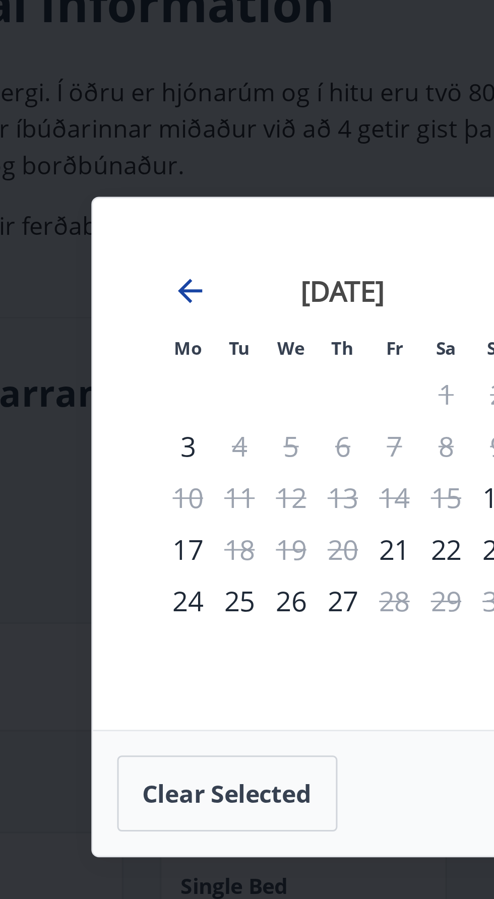
click at [125, 377] on icon "Move backward to switch to the previous month." at bounding box center [129, 371] width 12 height 12
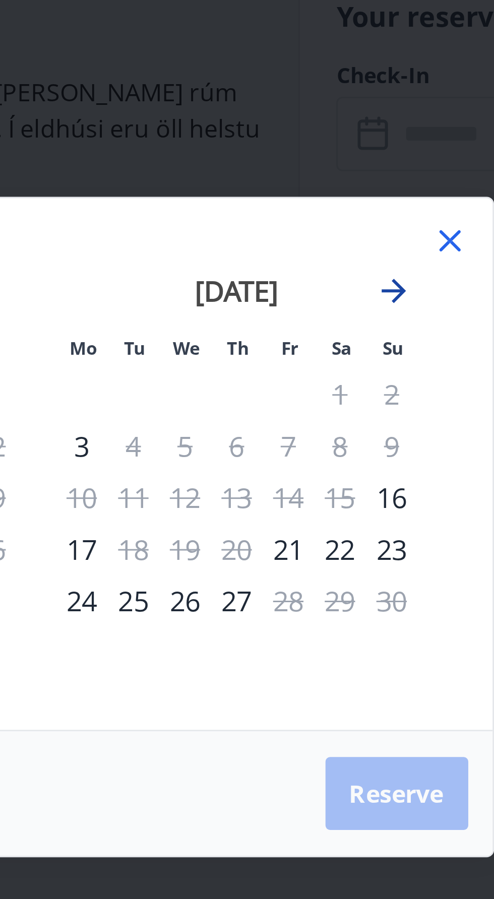
click at [370, 377] on icon "Move forward to switch to the next month." at bounding box center [365, 371] width 12 height 12
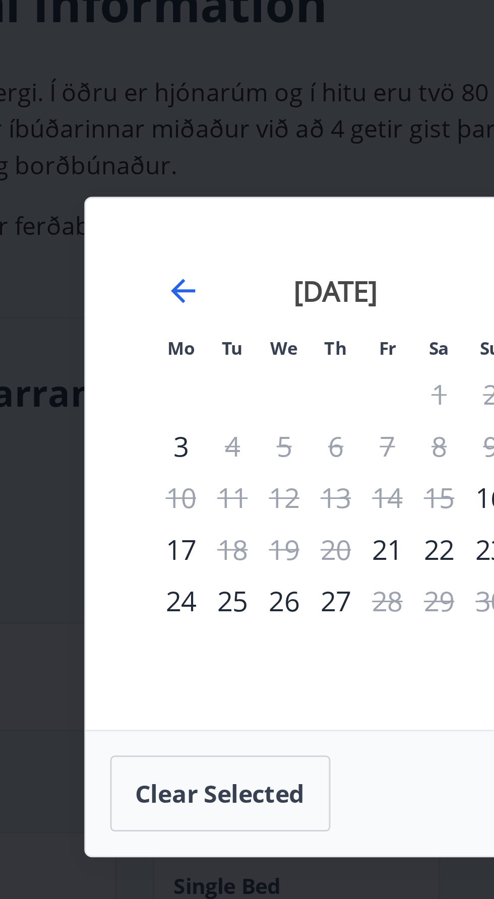
click at [117, 400] on div "November 2025 1 2 3 4 5 6 7 8 9 10 11 12 13 14 15 16 17 18 19 20 21 22 23 24 25…" at bounding box center [179, 435] width 133 height 165
click at [124, 377] on icon "Move backward to switch to the previous month." at bounding box center [129, 371] width 12 height 12
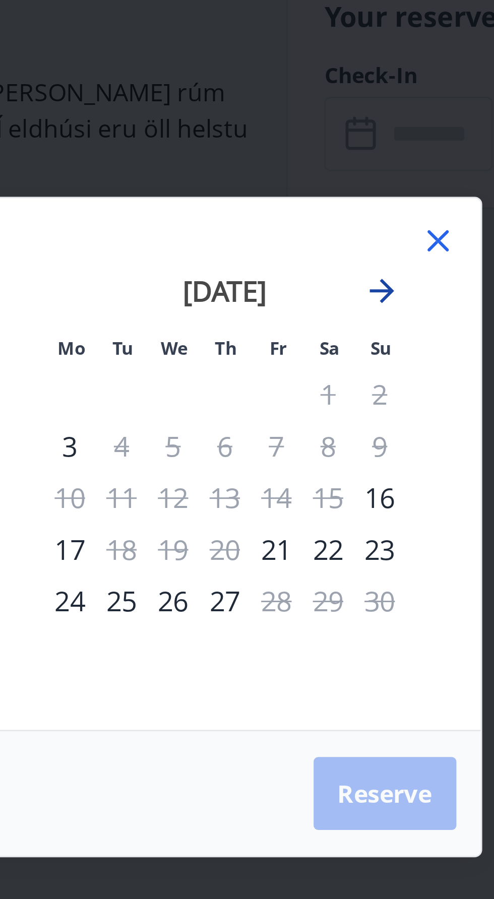
click at [368, 377] on icon "Move forward to switch to the next month." at bounding box center [365, 371] width 12 height 12
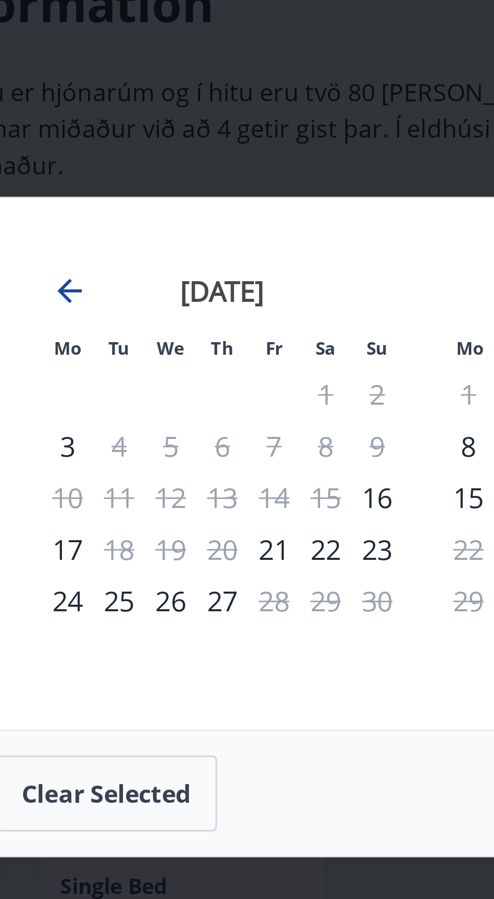
click at [126, 375] on icon "Move backward to switch to the previous month." at bounding box center [129, 371] width 8 height 8
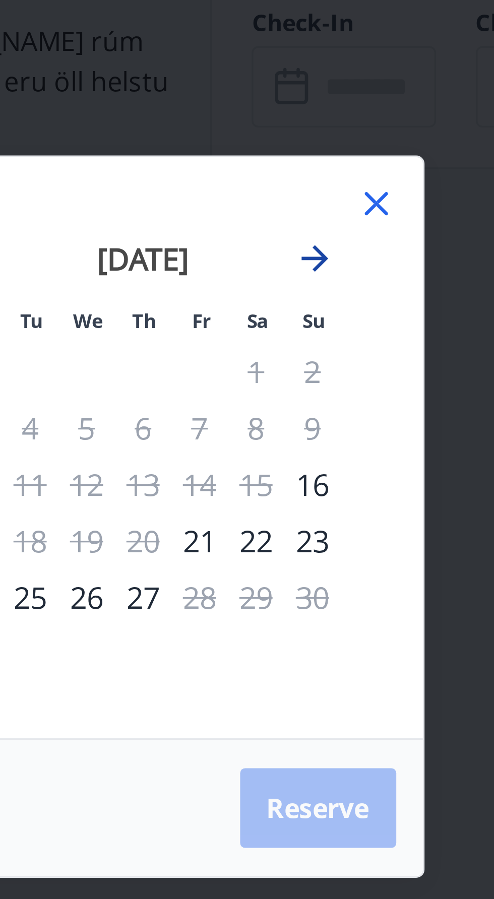
click at [366, 375] on icon "Move forward to switch to the next month." at bounding box center [365, 371] width 8 height 8
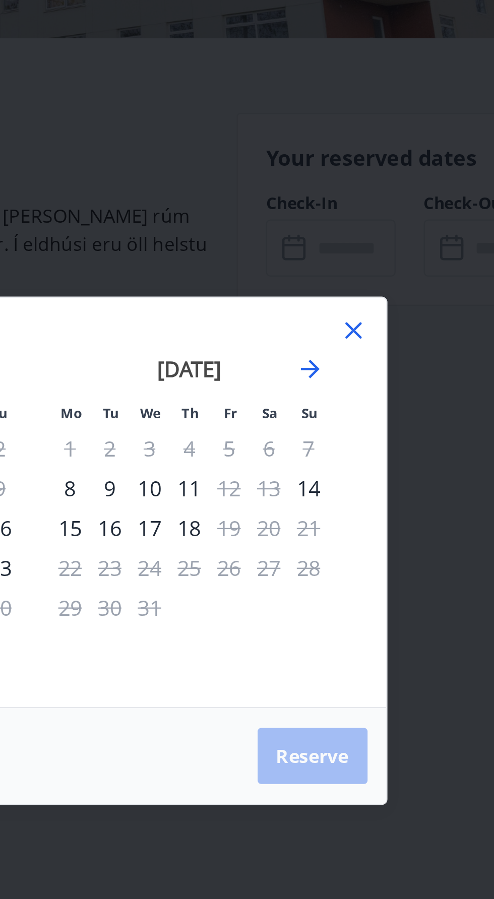
click at [377, 407] on div "December 2025 1 2 3 4 5 6 7 8 9 10 11 12 13 14 15 16 17 18 19 20 21 22 23 24 25…" at bounding box center [312, 435] width 133 height 165
click at [368, 377] on icon "Move forward to switch to the next month." at bounding box center [365, 371] width 12 height 12
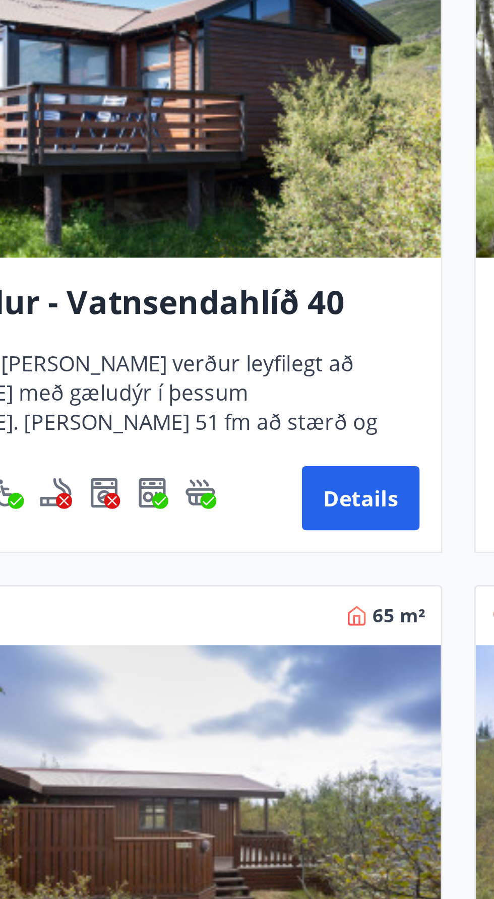
scroll to position [1812, 0]
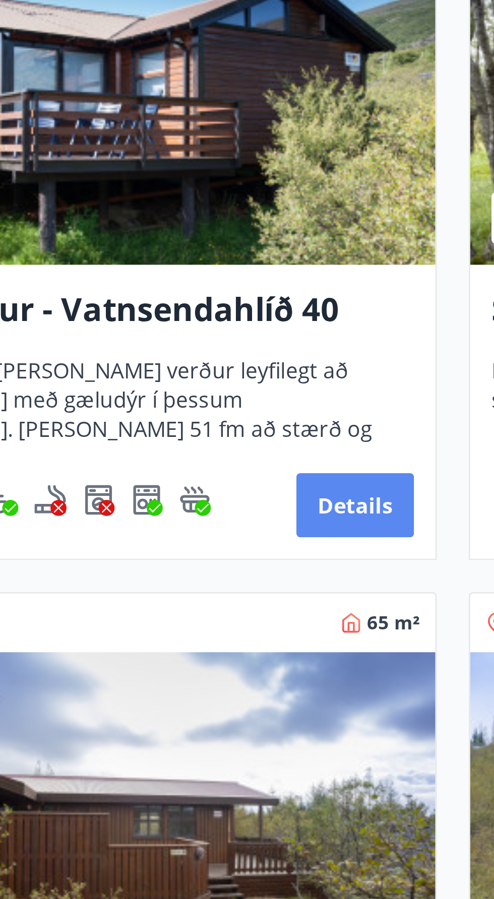
click at [226, 289] on button "Details" at bounding box center [210, 290] width 44 height 24
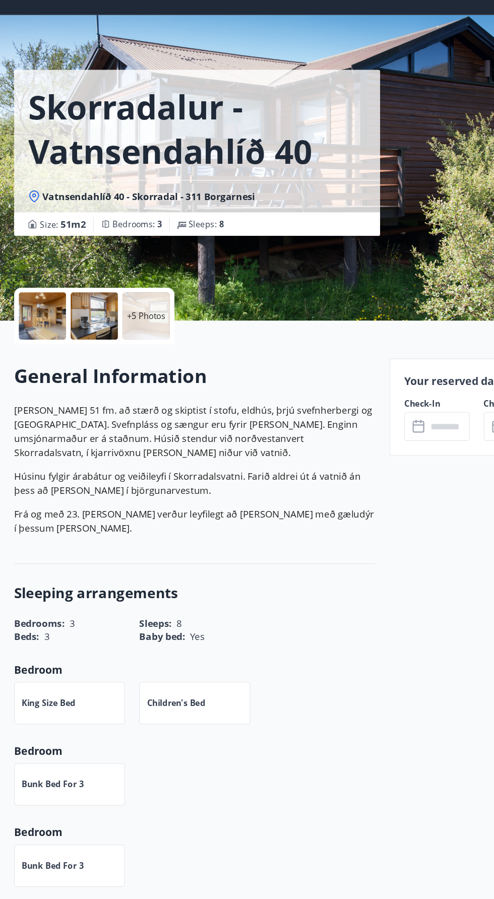
click at [37, 291] on div at bounding box center [36, 298] width 40 height 40
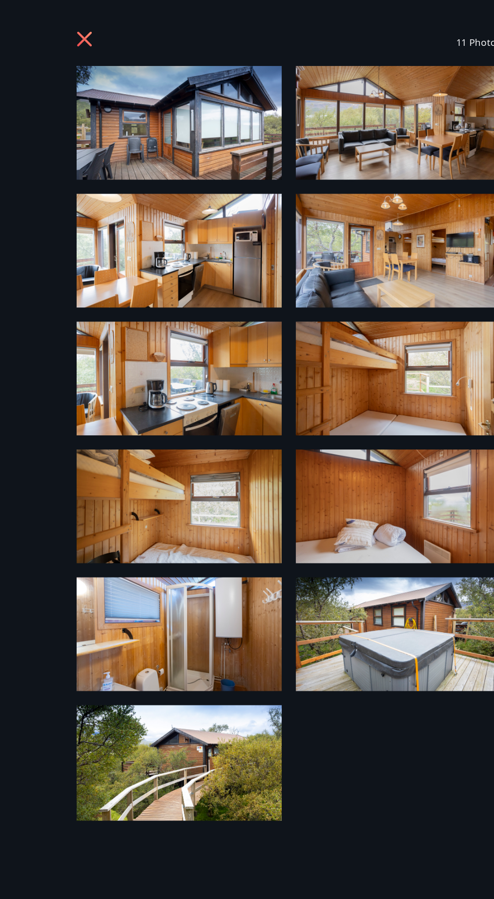
click at [157, 86] on img at bounding box center [153, 104] width 175 height 97
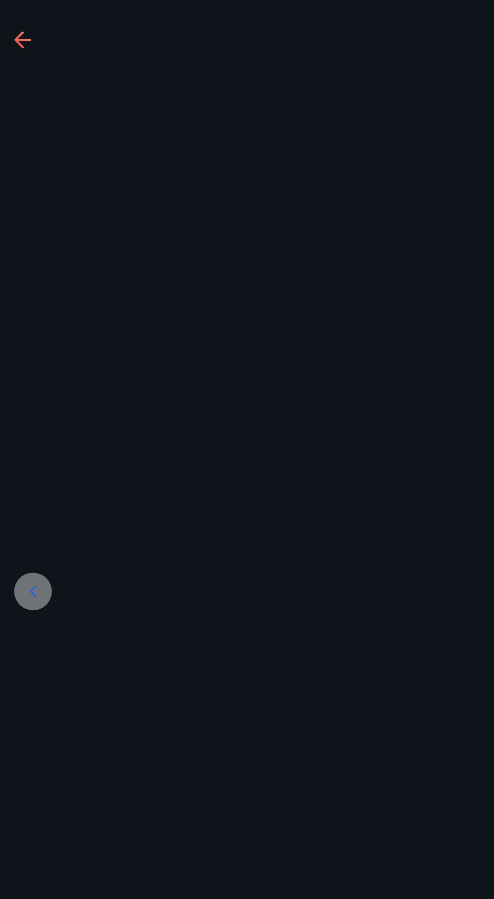
click at [34, 10] on div "12 of 11" at bounding box center [247, 449] width 494 height 899
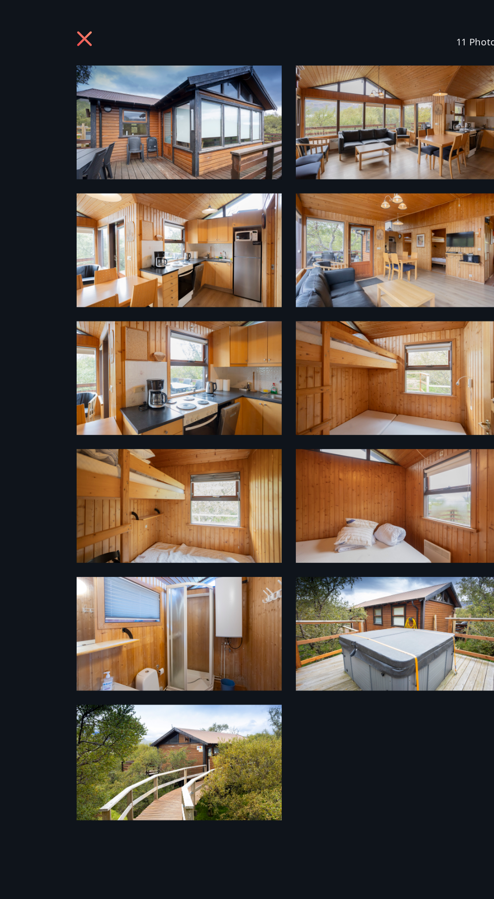
scroll to position [10, 0]
click at [72, 33] on icon at bounding box center [72, 33] width 3 height 3
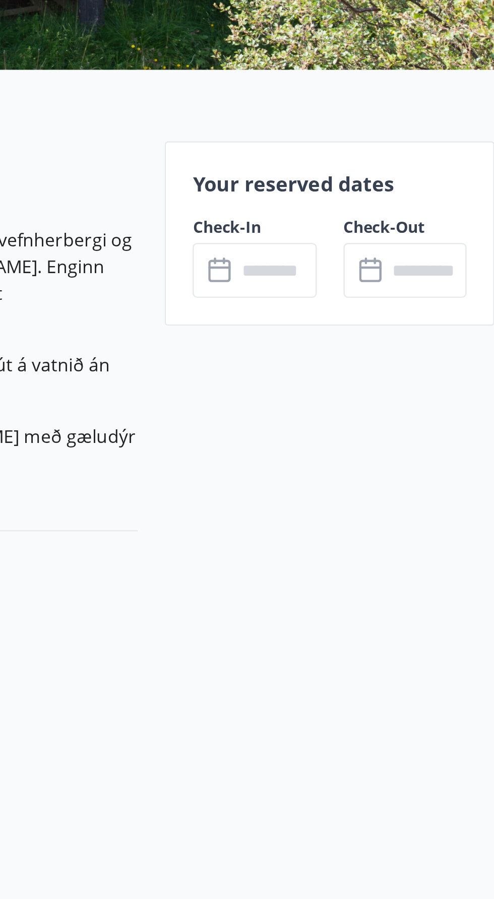
click at [379, 373] on input "text" at bounding box center [383, 382] width 36 height 25
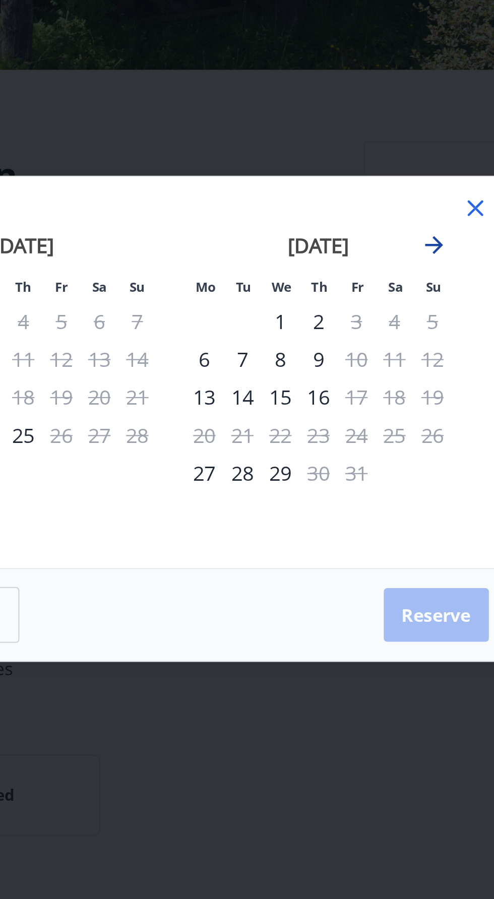
click at [363, 371] on icon "Move forward to switch to the next month." at bounding box center [365, 371] width 8 height 8
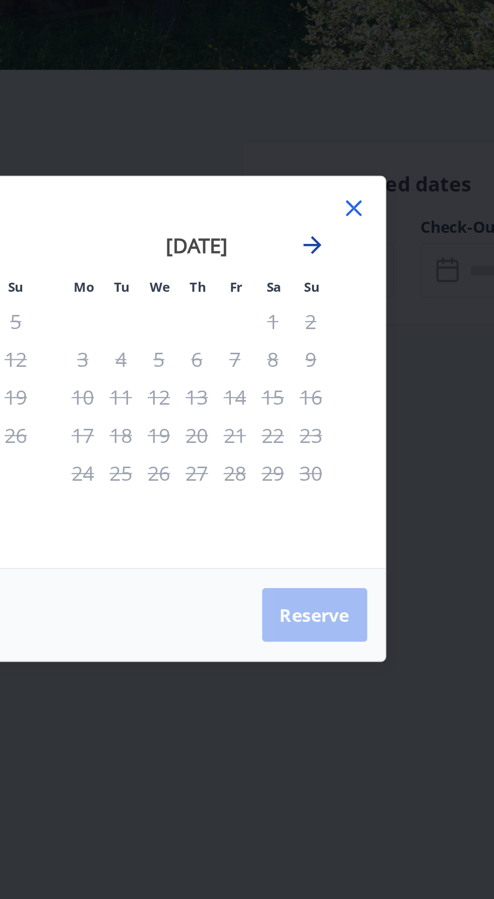
click at [367, 368] on icon "Move forward to switch to the next month." at bounding box center [365, 371] width 12 height 12
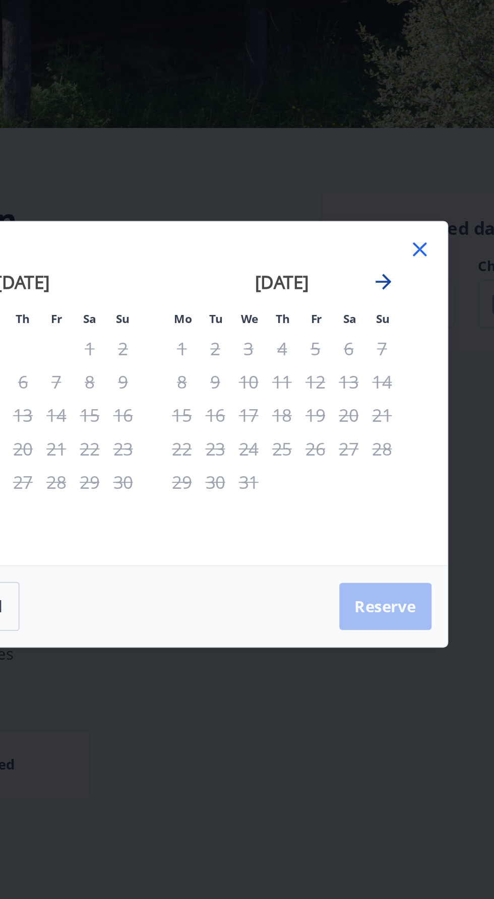
click at [364, 370] on icon "Move forward to switch to the next month." at bounding box center [365, 371] width 12 height 12
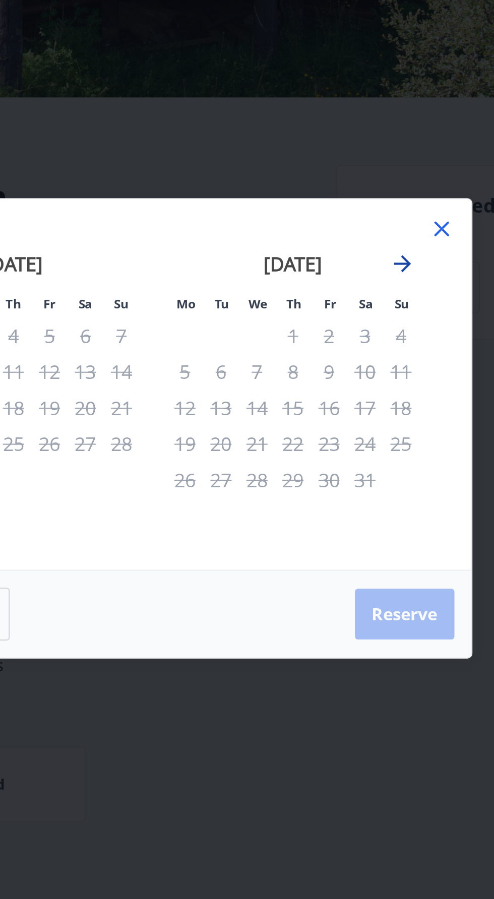
click at [366, 371] on icon "Move forward to switch to the next month." at bounding box center [365, 371] width 8 height 8
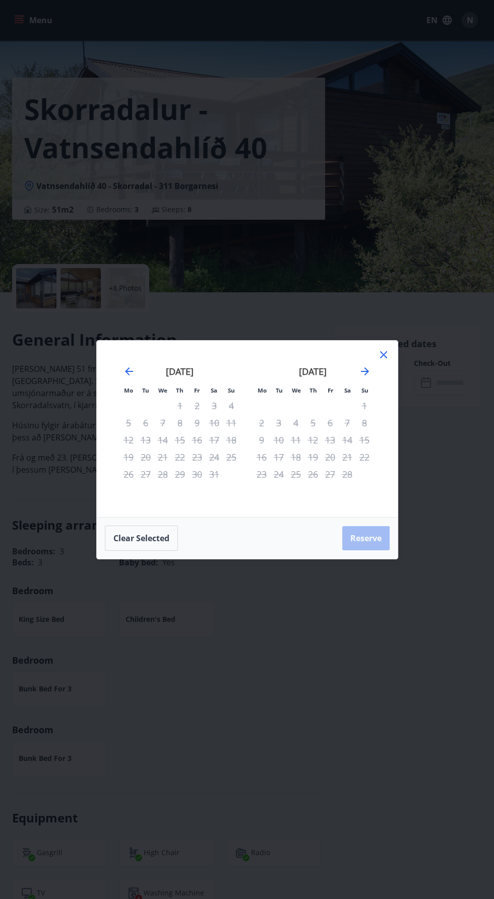
click at [399, 335] on div "Mo Tu We Th Fr Sa Su Mo Tu We Th Fr Sa Su December 2025 1 2 3 4 5 6 7 8 9 10 11…" at bounding box center [247, 449] width 494 height 899
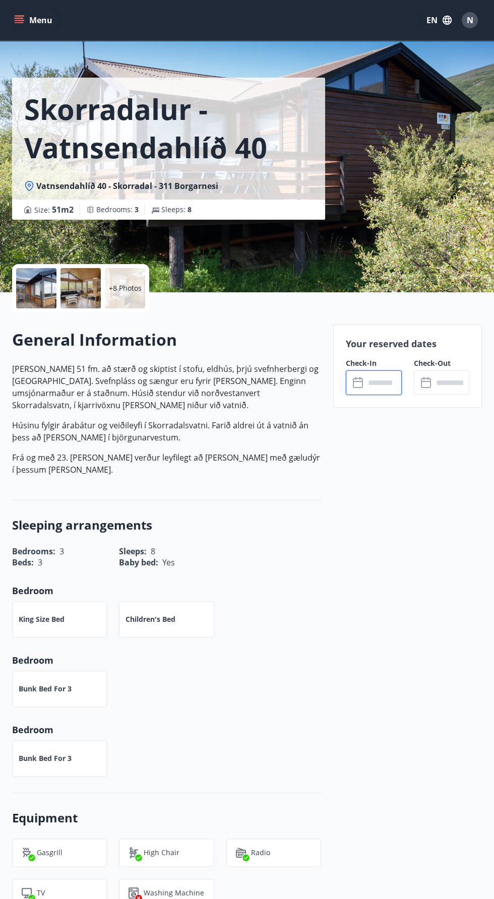
click at [399, 343] on p "Your reserved dates" at bounding box center [407, 343] width 123 height 13
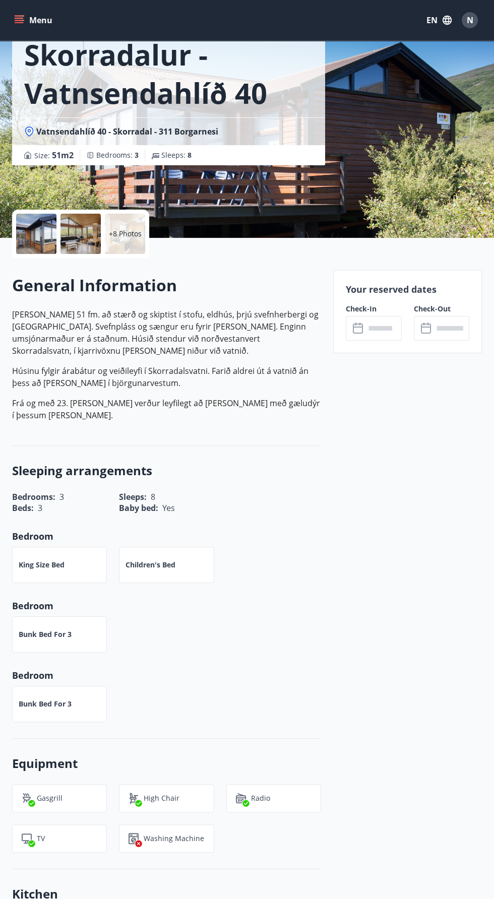
scroll to position [0, 0]
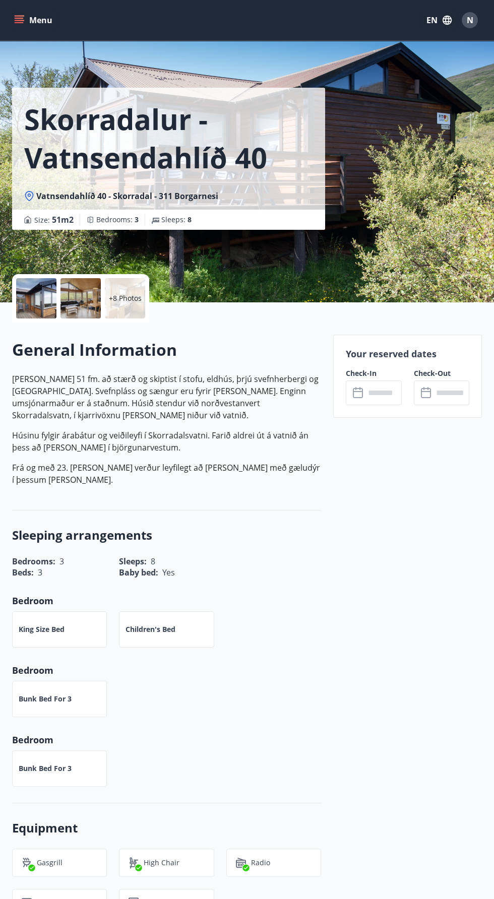
click at [25, 17] on button "Menu" at bounding box center [34, 20] width 44 height 18
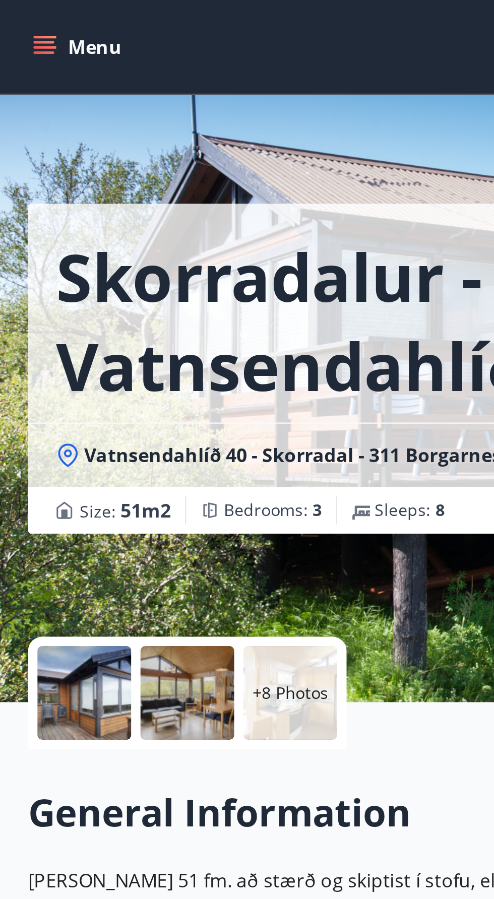
click at [20, 17] on icon "menu" at bounding box center [19, 20] width 10 height 10
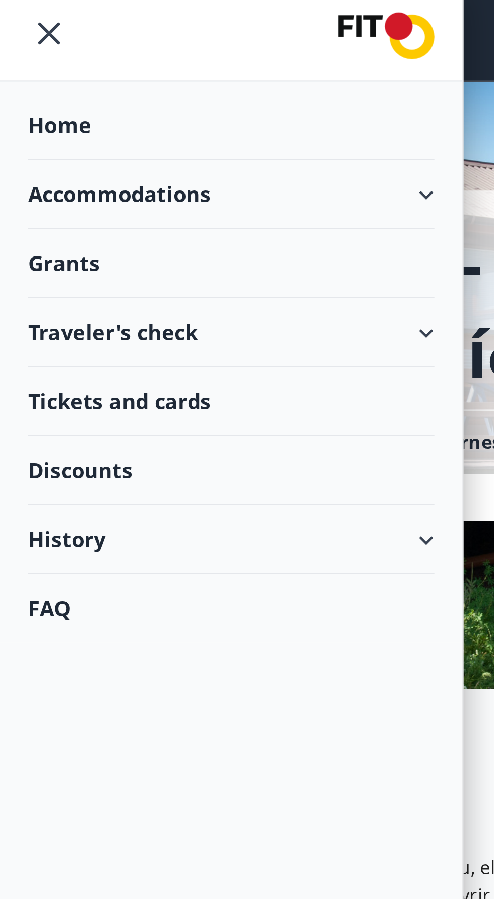
click at [135, 117] on div "Grants" at bounding box center [99, 119] width 175 height 30
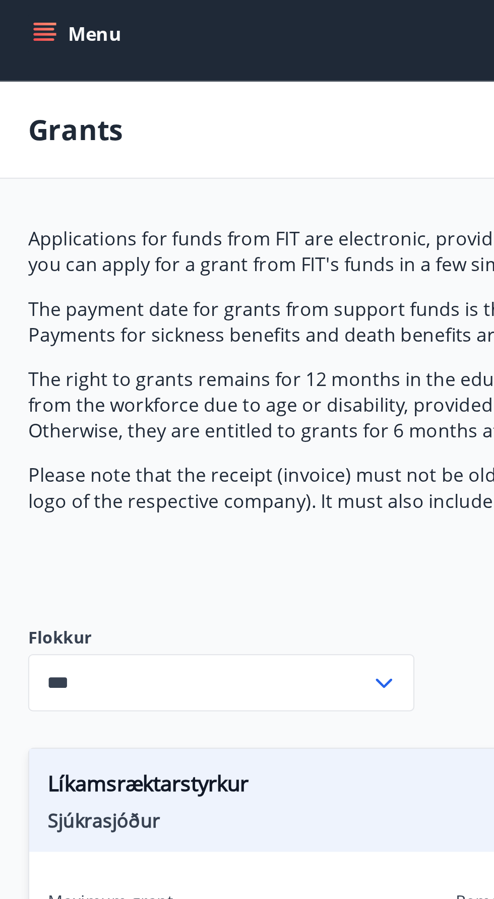
type input "***"
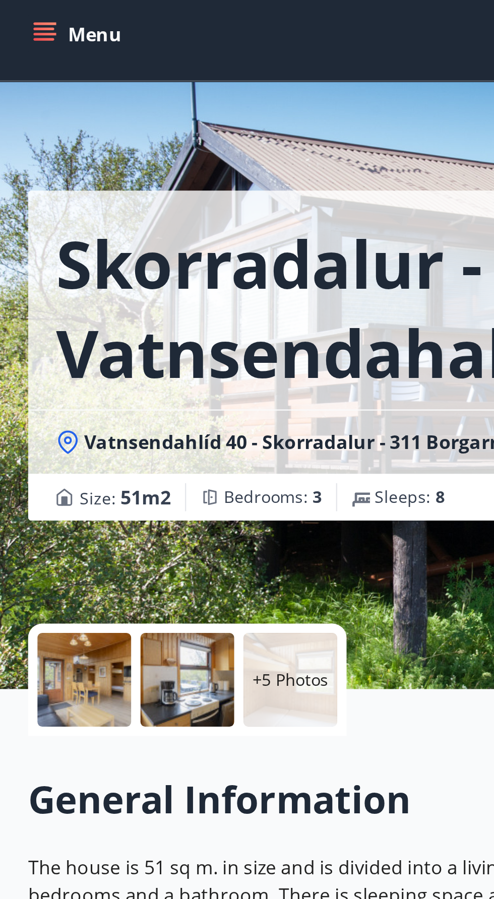
click at [15, 21] on icon "menu" at bounding box center [19, 20] width 10 height 10
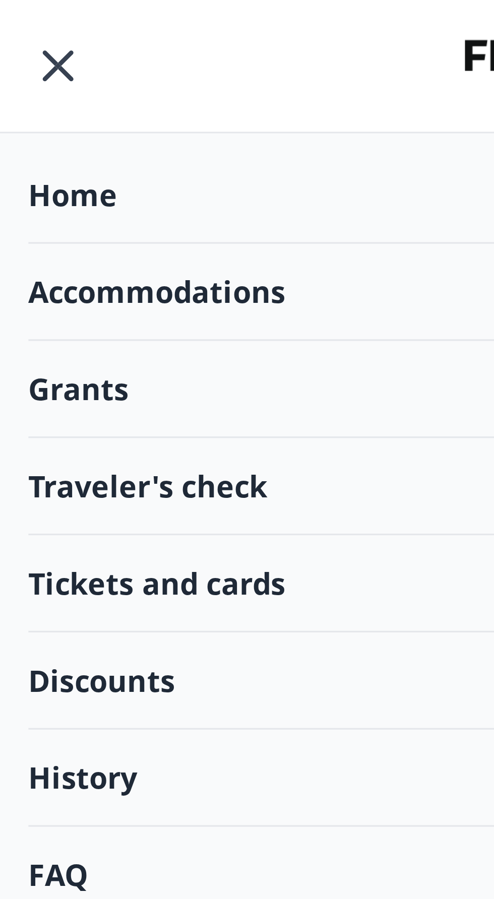
click at [38, 50] on div "Home" at bounding box center [99, 60] width 175 height 30
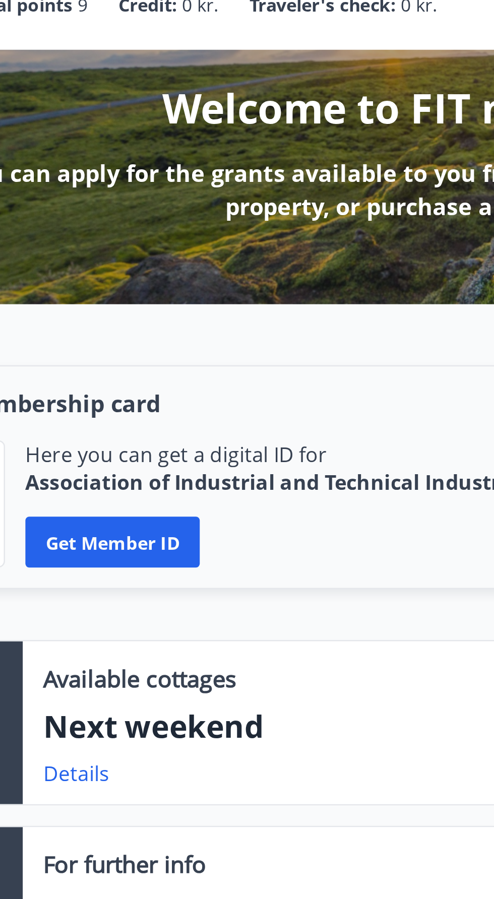
scroll to position [6, 0]
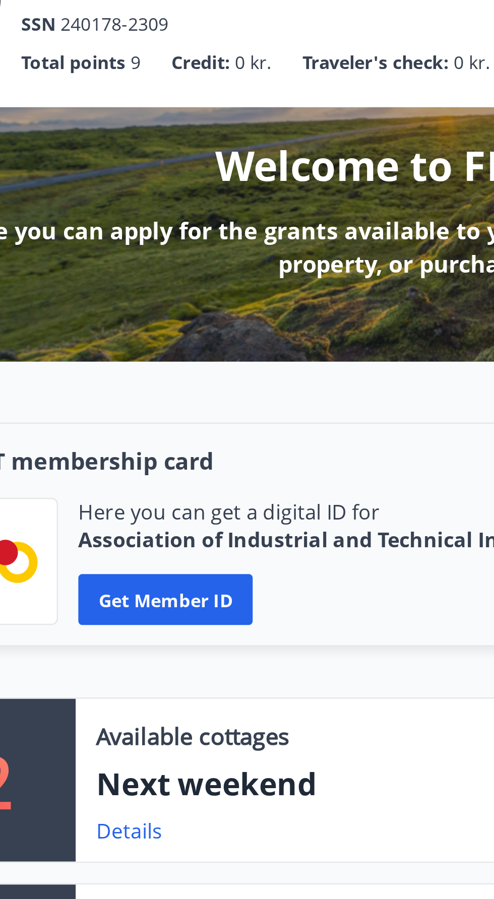
click at [71, 100] on p "Total points" at bounding box center [76, 102] width 41 height 11
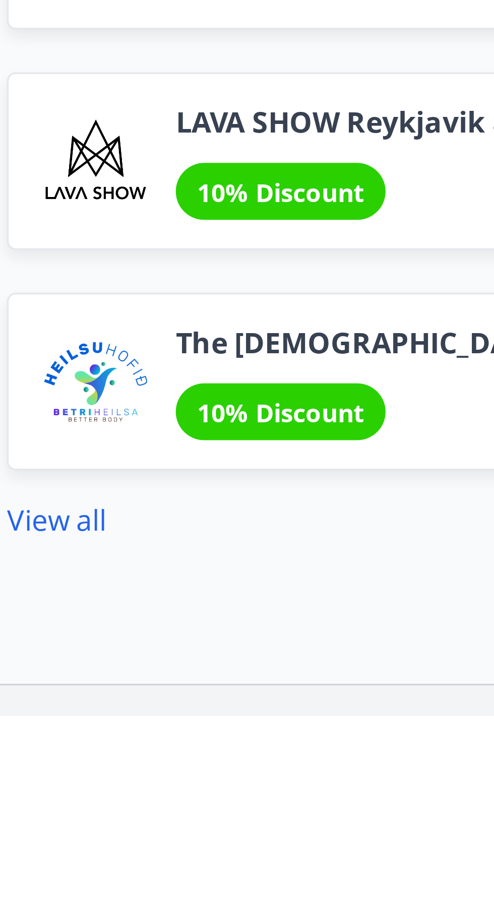
scroll to position [721, 0]
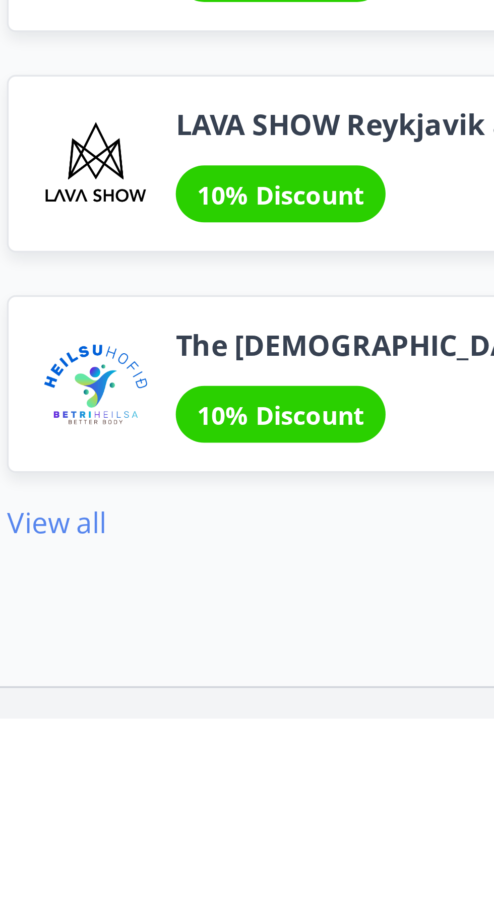
click at [20, 838] on font "View all" at bounding box center [26, 843] width 28 height 11
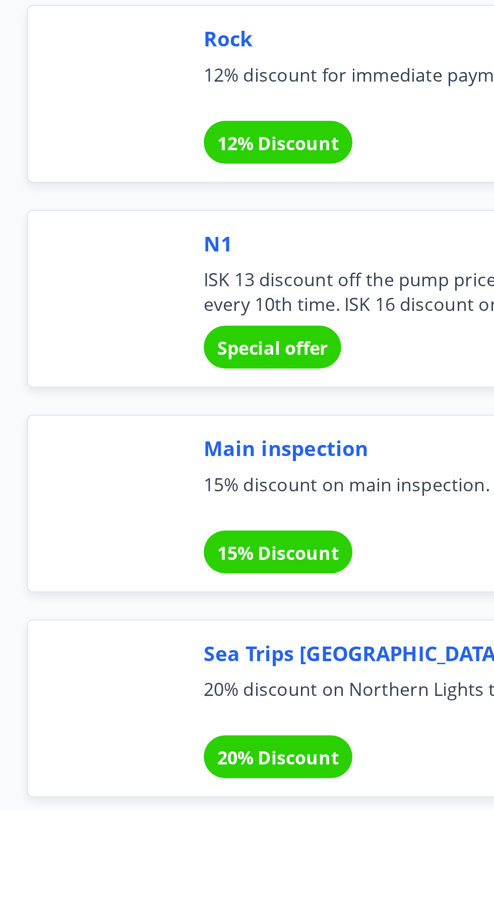
scroll to position [3275, 0]
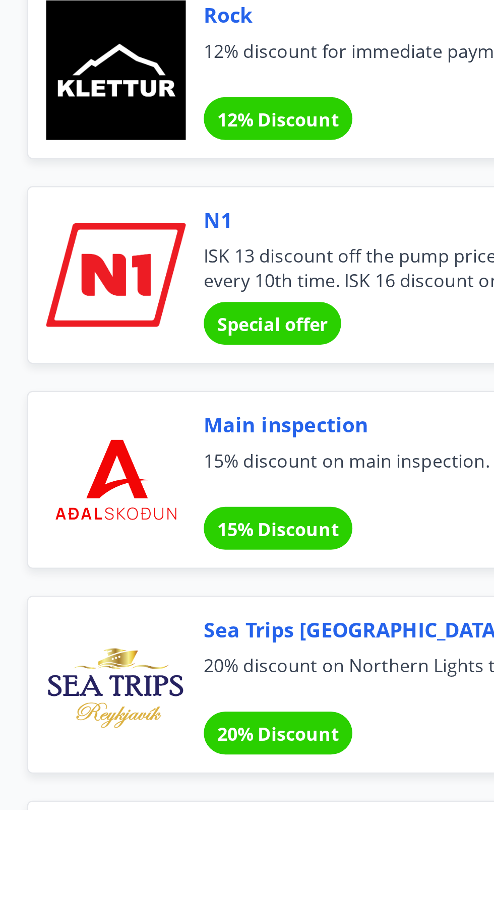
click at [135, 768] on font "15% Discount" at bounding box center [124, 773] width 54 height 11
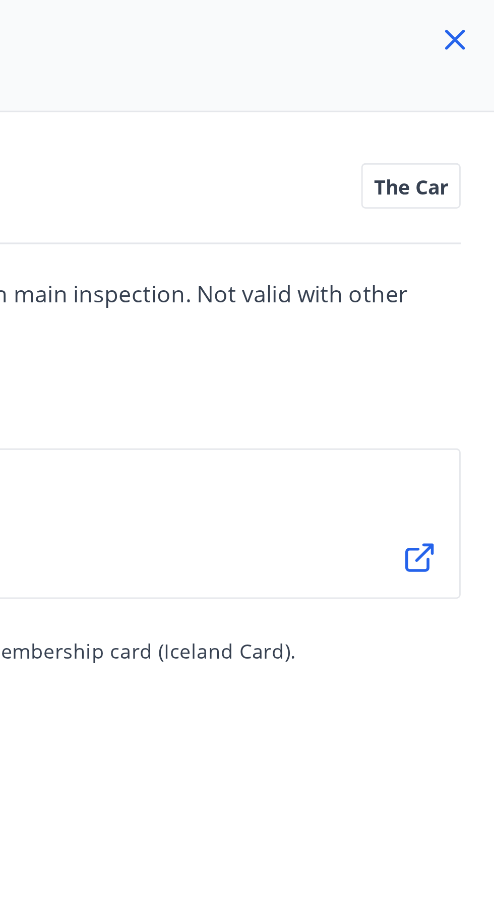
scroll to position [3315, 0]
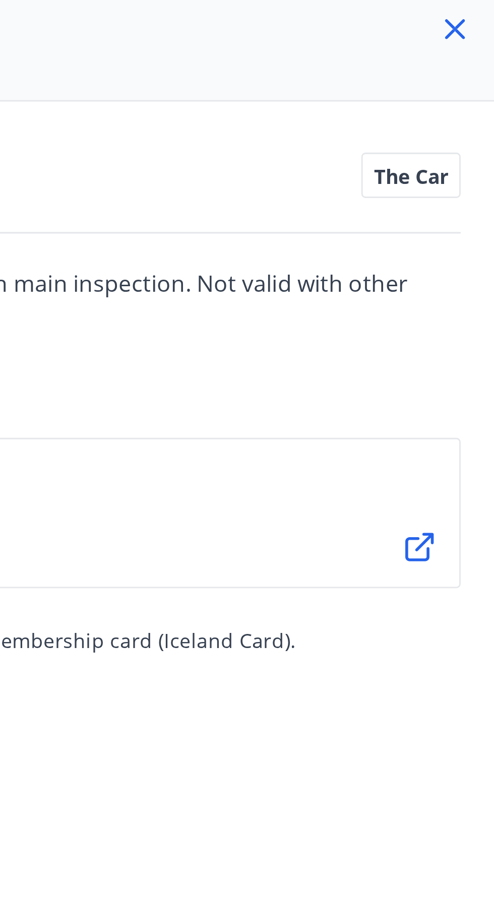
click at [469, 16] on h4 "Main inspection" at bounding box center [340, 19] width 284 height 15
click at [479, 14] on icon at bounding box center [480, 15] width 2 height 2
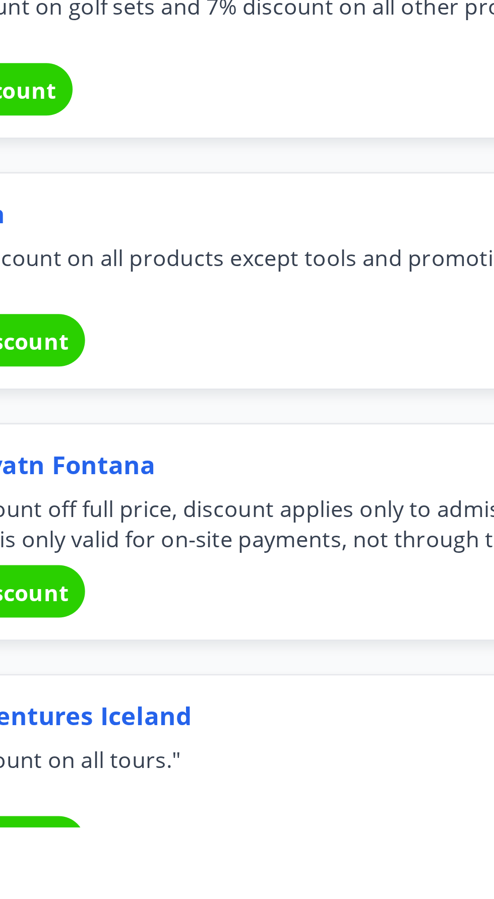
scroll to position [3970, 0]
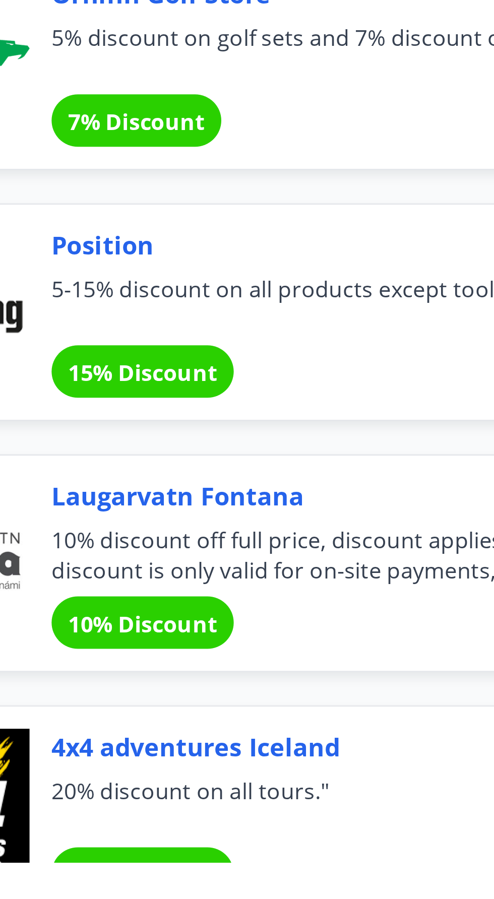
click at [133, 806] on font "10% Discount" at bounding box center [124, 811] width 54 height 11
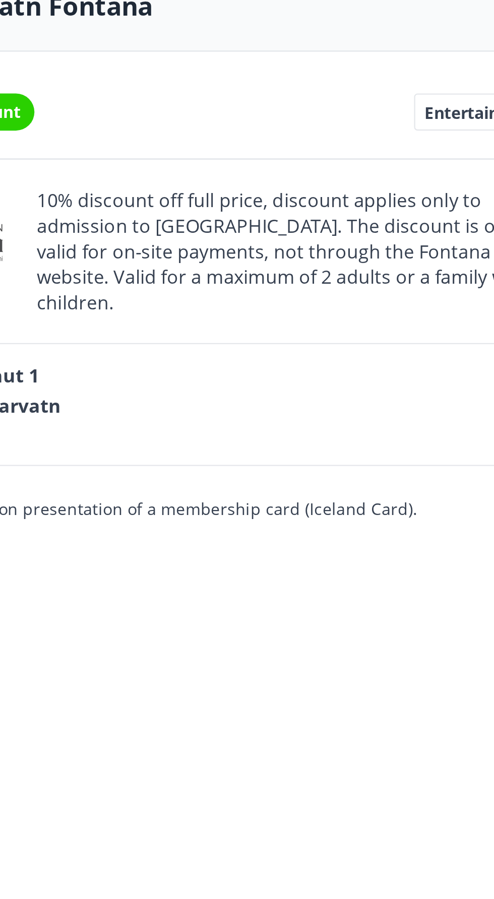
scroll to position [3984, 0]
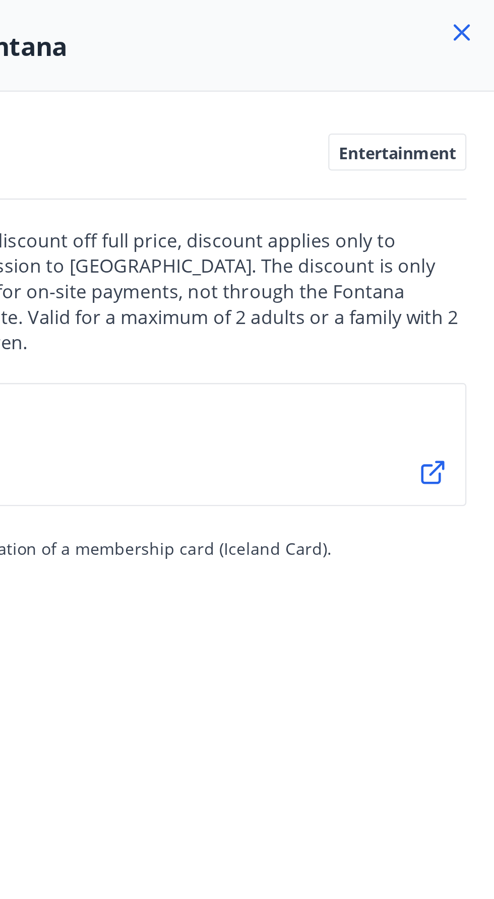
click at [479, 14] on icon at bounding box center [480, 15] width 2 height 2
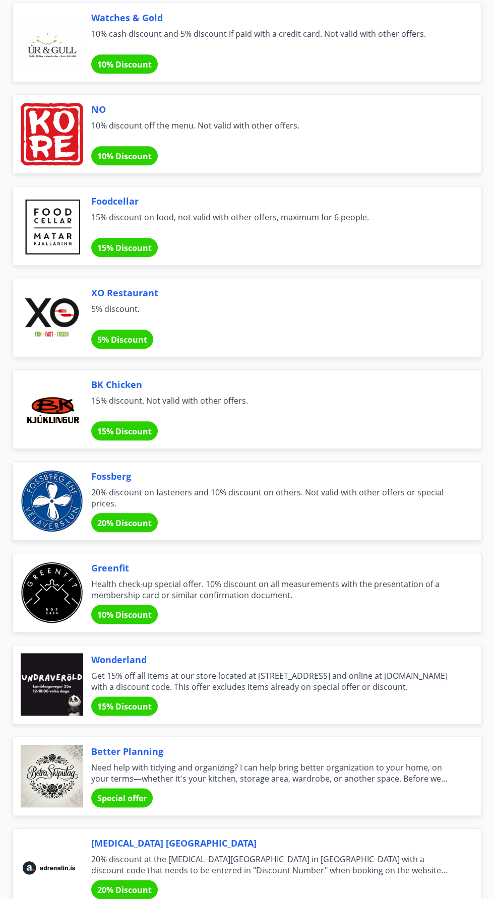
scroll to position [0, 0]
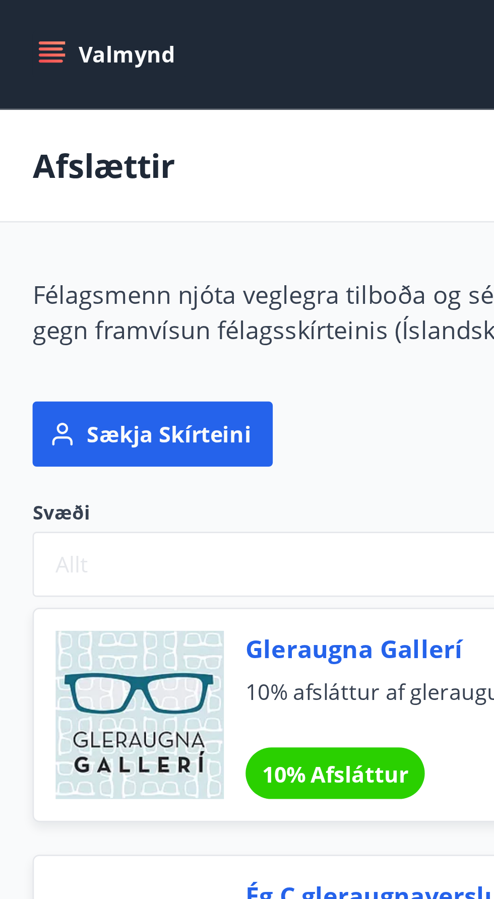
click at [27, 19] on button "Valmynd" at bounding box center [40, 20] width 57 height 18
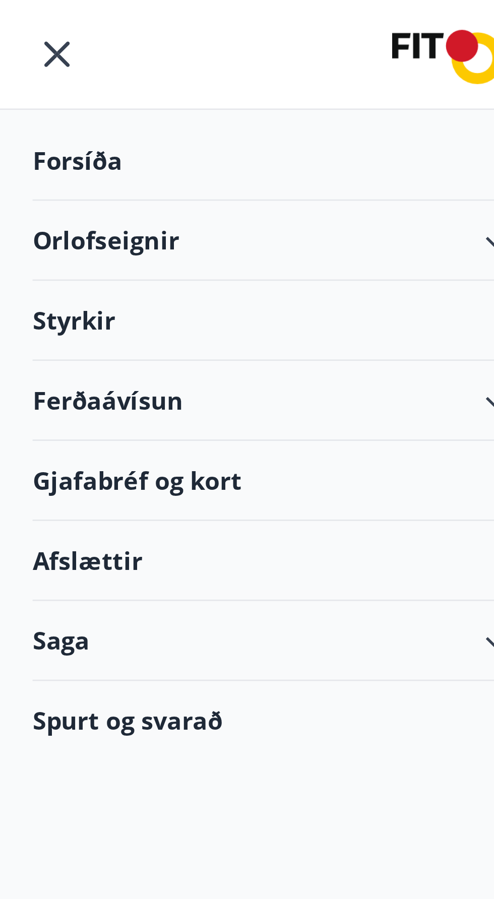
click at [17, 17] on icon "menu" at bounding box center [21, 20] width 18 height 18
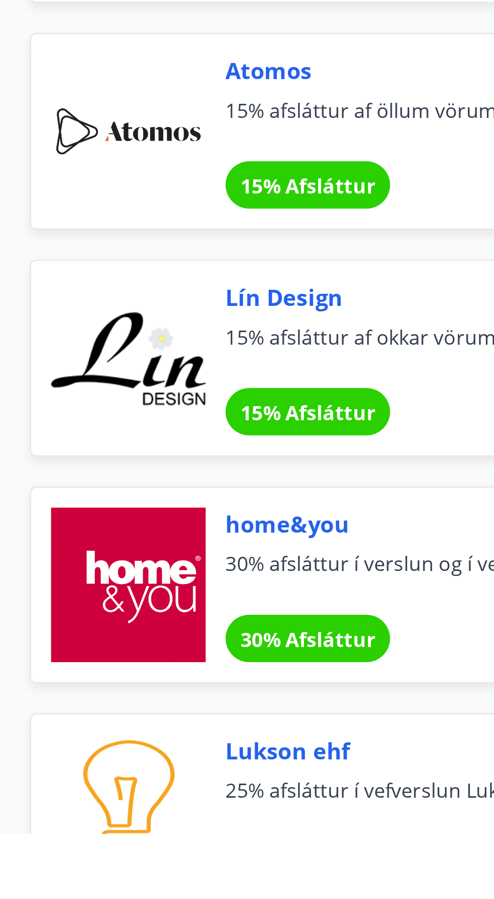
scroll to position [179, 0]
